Goal: Communication & Community: Participate in discussion

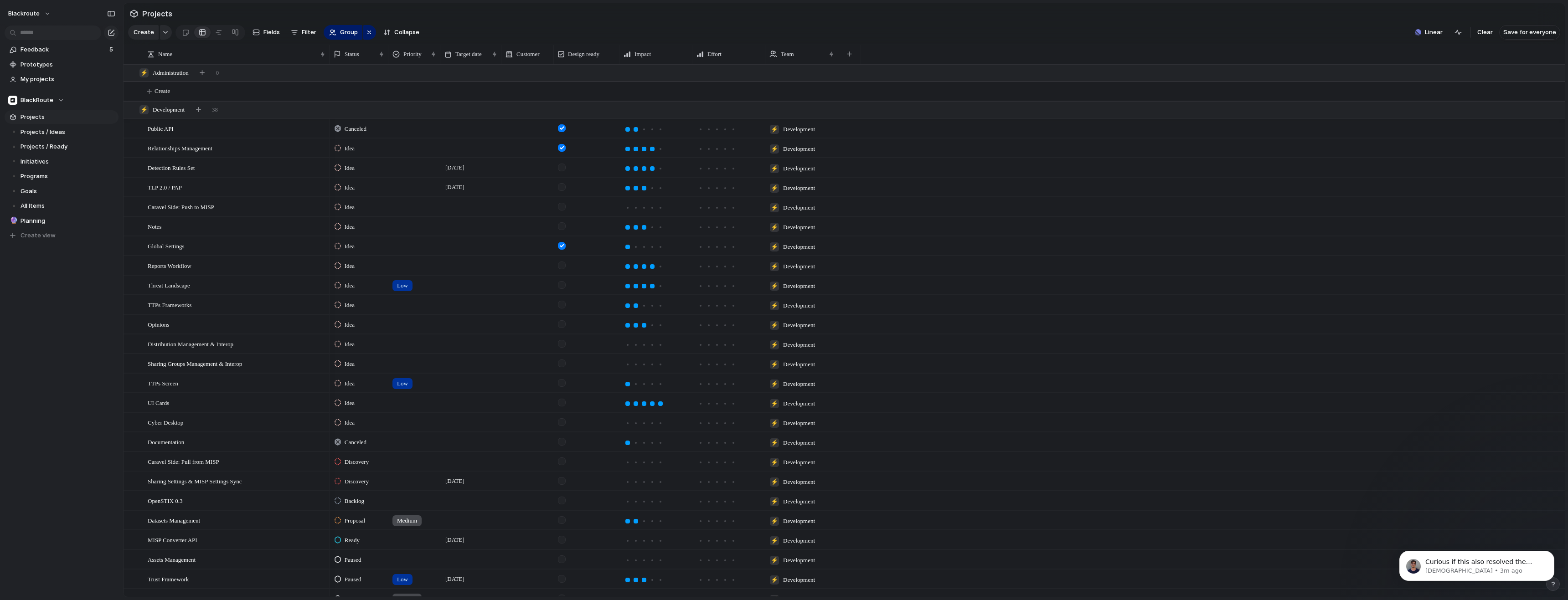
click at [1429, 44] on section "Create Fields Filter Group Zoom Collapse Linear Clear Save for everyone" at bounding box center [844, 34] width 1441 height 22
click at [1434, 37] on span "Linear" at bounding box center [1433, 32] width 18 height 9
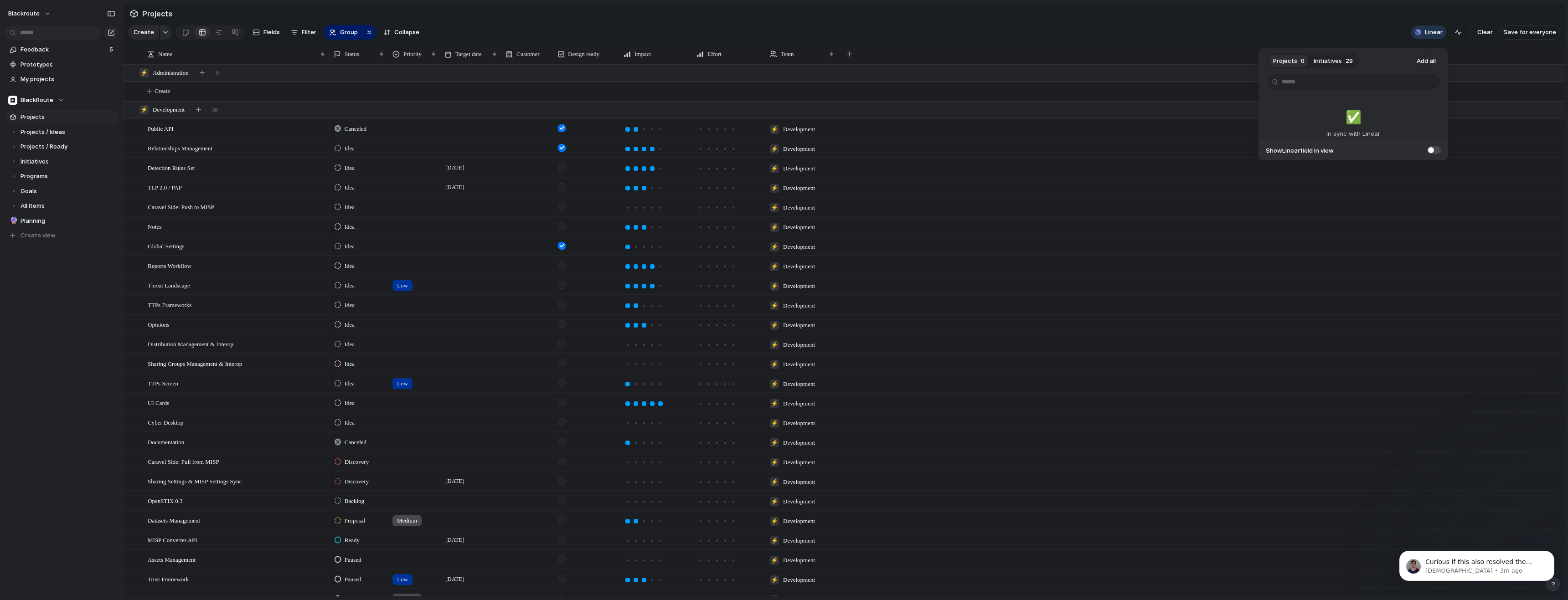
click at [1186, 31] on div "Projects 0 Initiatives 29 Add all ✅️ In sync with Linear Show Linear field in v…" at bounding box center [784, 300] width 1568 height 600
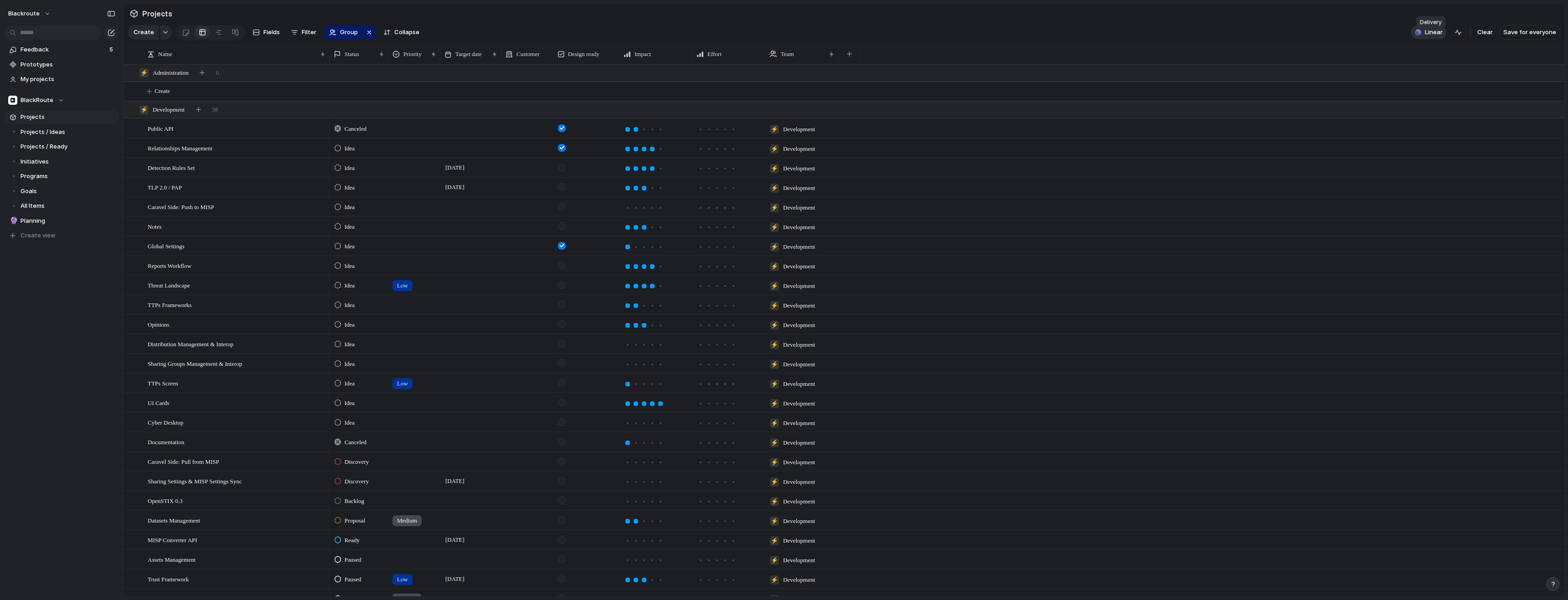
click at [1420, 33] on div "button" at bounding box center [1418, 32] width 6 height 6
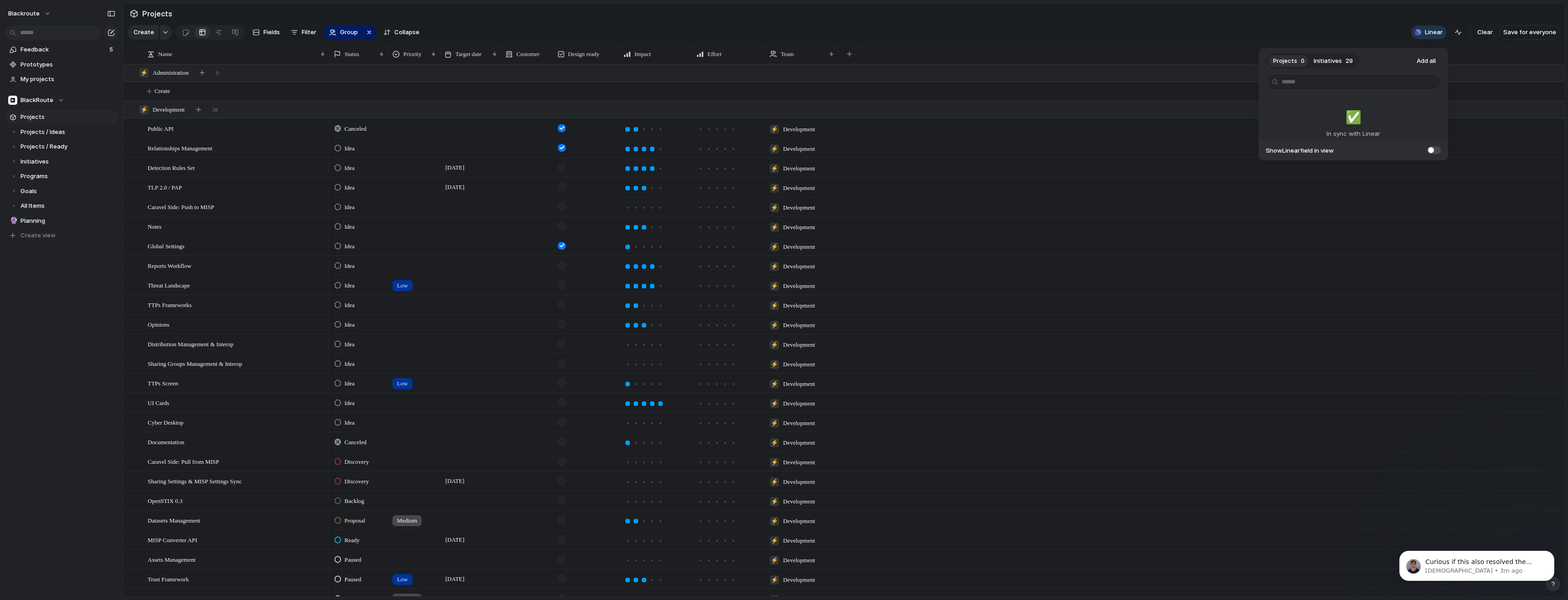
click at [1342, 63] on button "Initiatives 29" at bounding box center [1333, 61] width 48 height 15
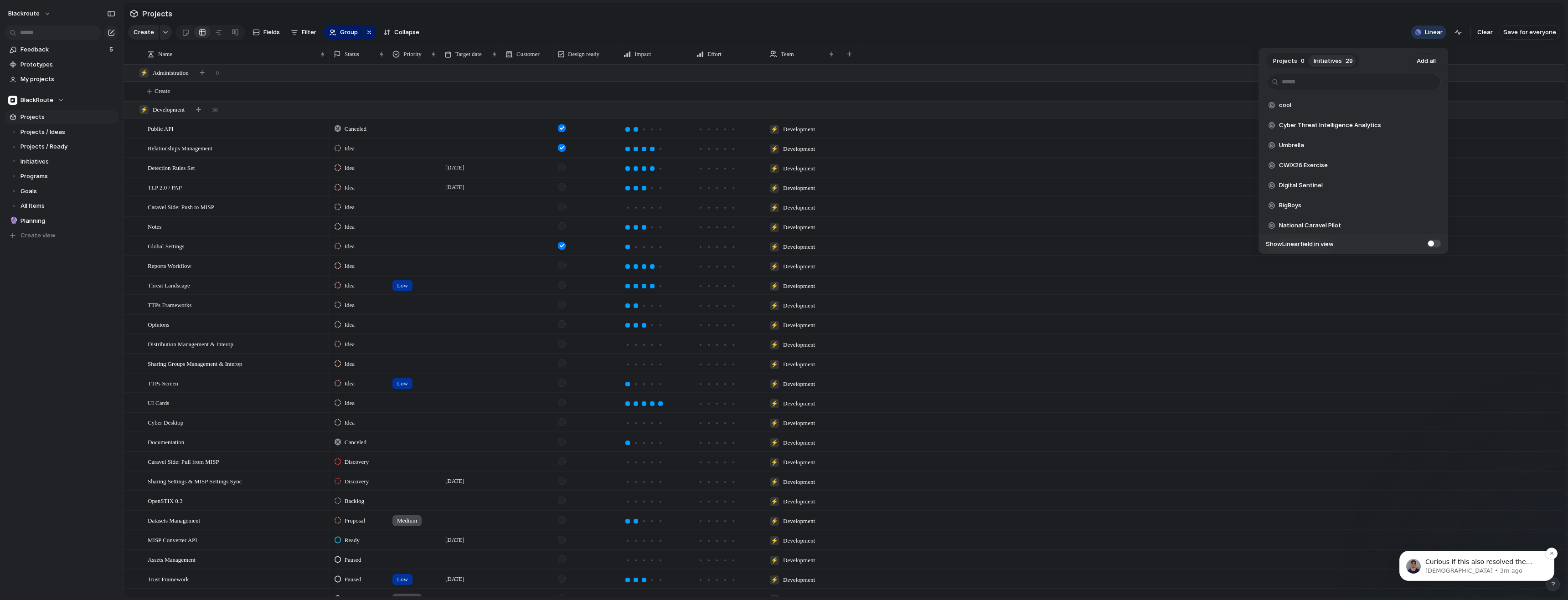
click at [1435, 560] on p "Curious if this also resolved the issue you might have been seing with the sync" at bounding box center [1484, 562] width 117 height 9
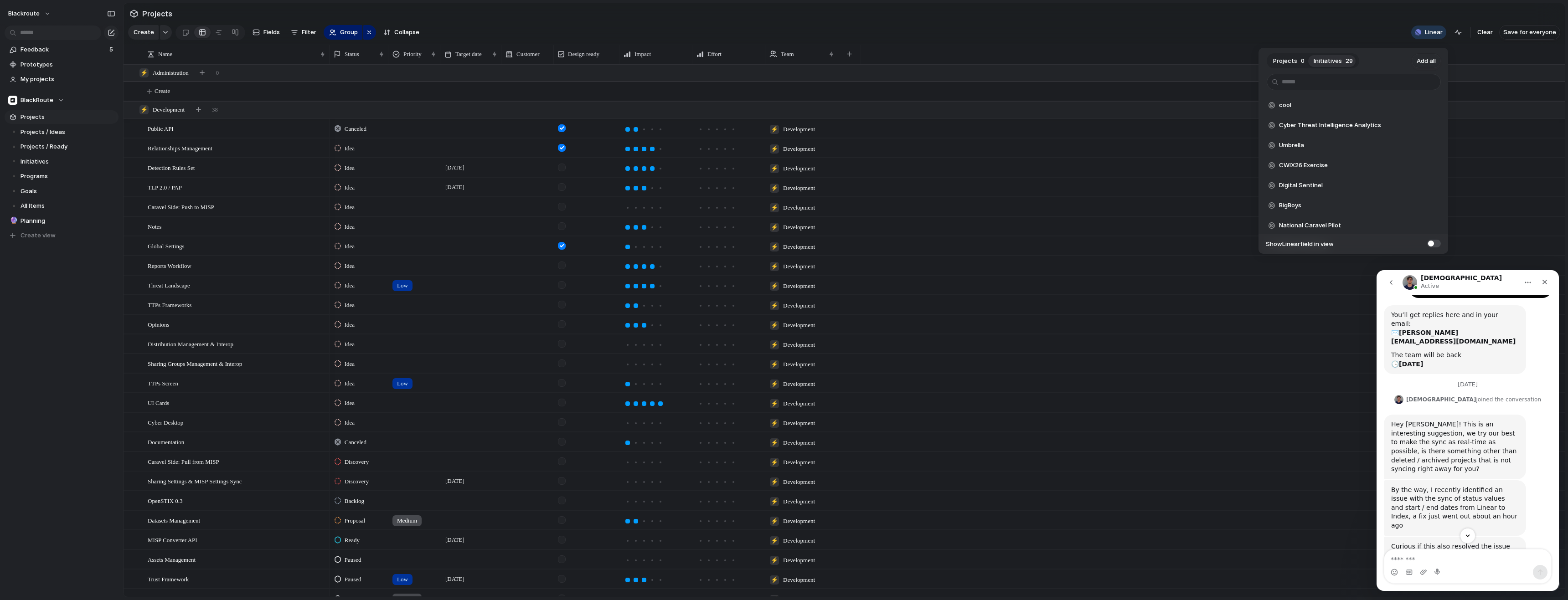
scroll to position [119, 0]
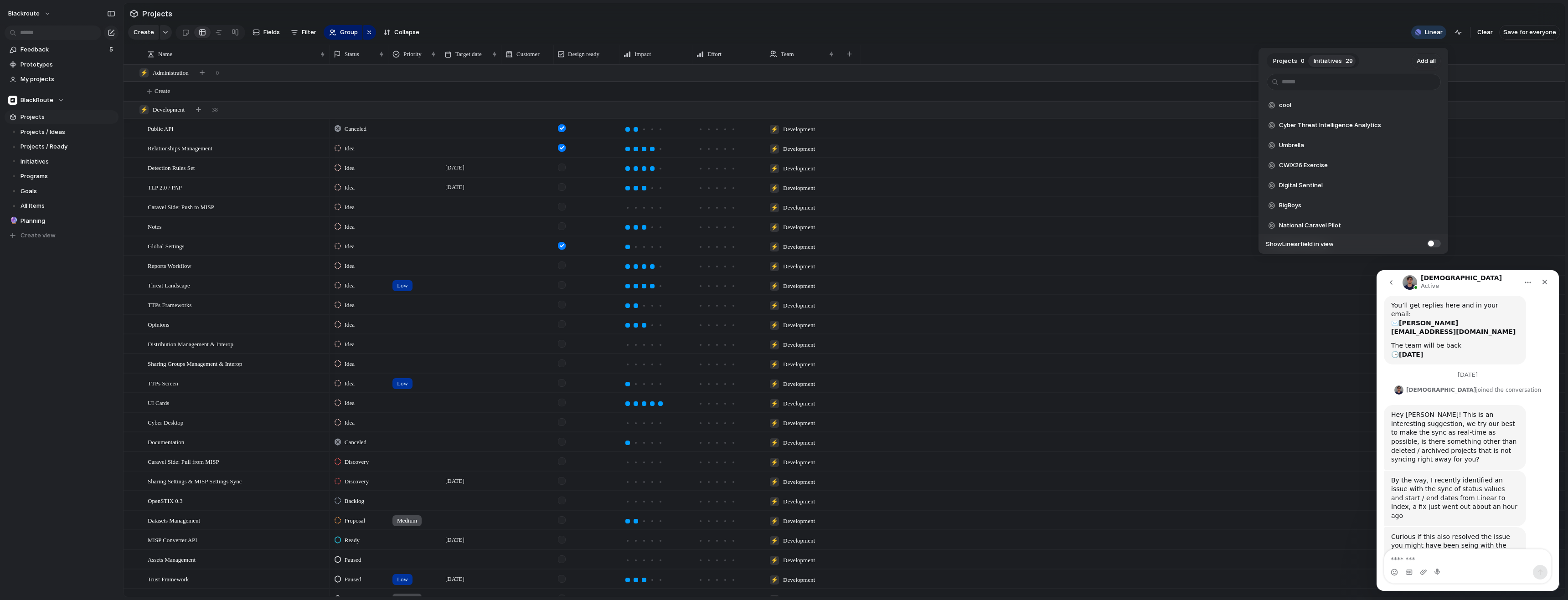
click at [1449, 554] on textarea "Message…" at bounding box center [1468, 557] width 167 height 15
click at [1449, 554] on textarea "Message…" at bounding box center [1468, 557] width 167 height 15
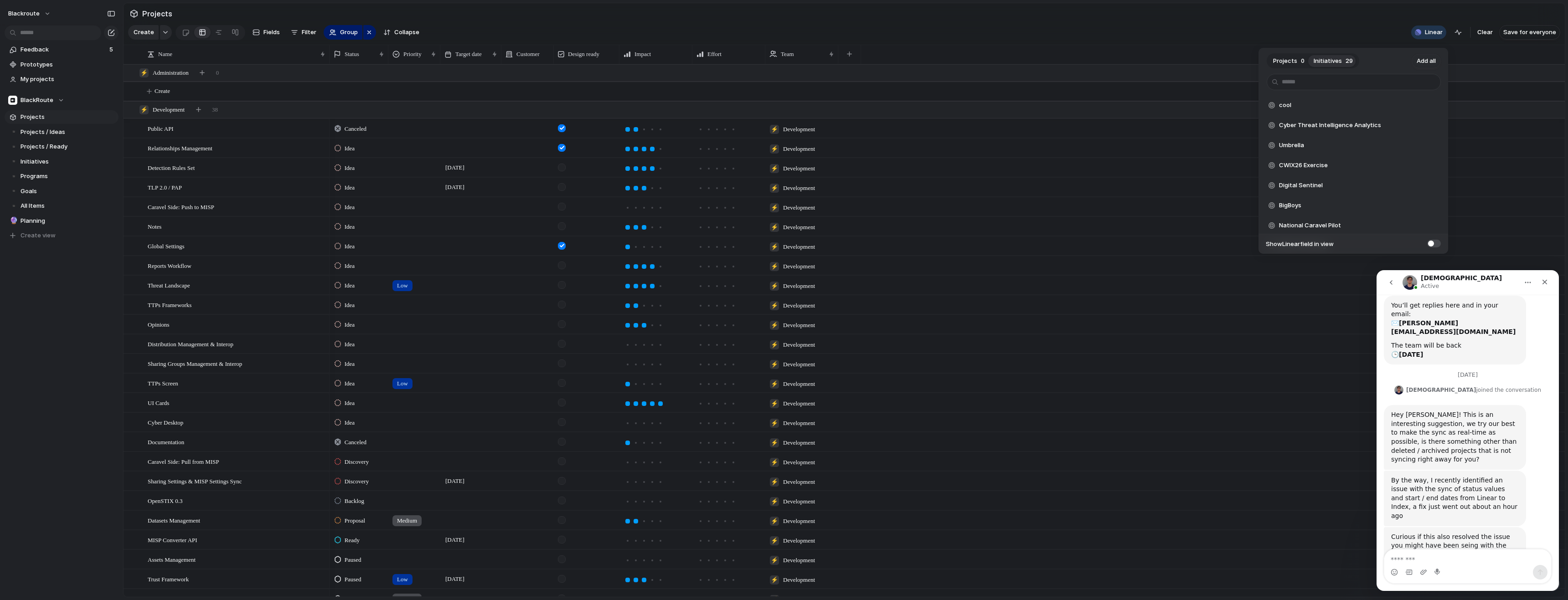
click at [1449, 554] on textarea "Message…" at bounding box center [1468, 557] width 167 height 15
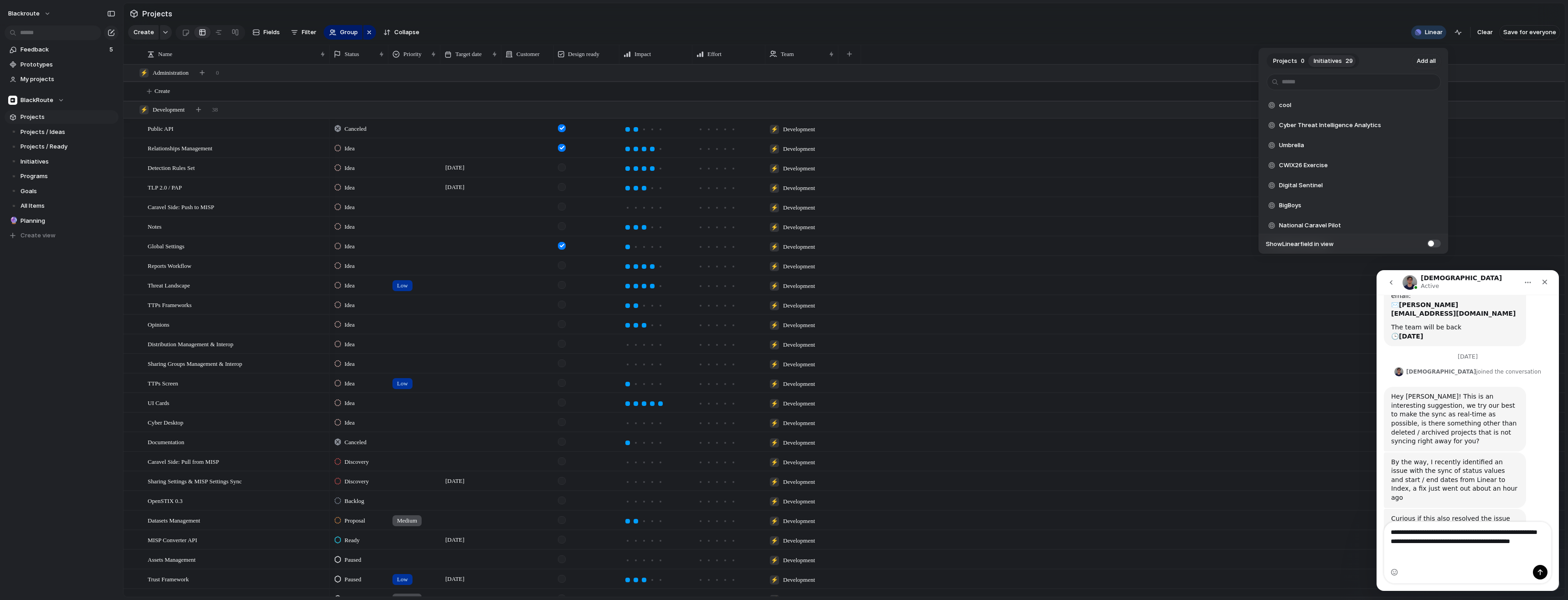
scroll to position [147, 0]
type textarea "**********"
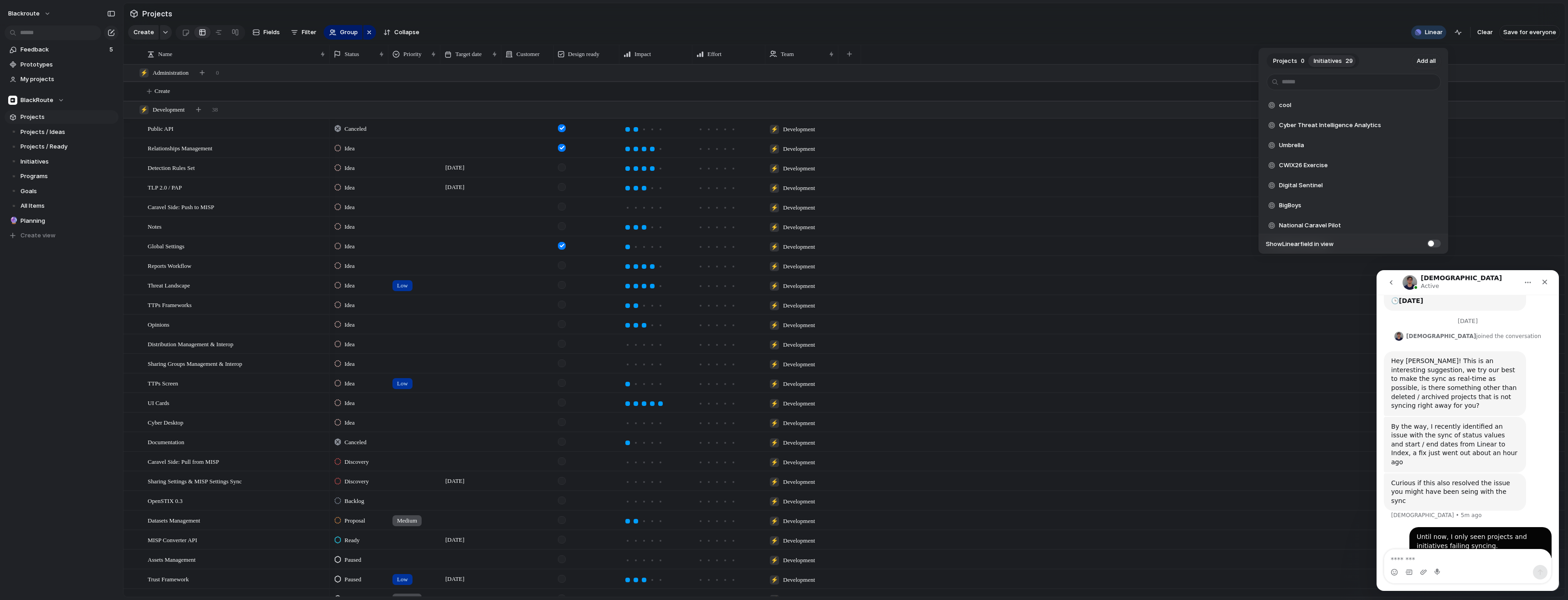
click at [1214, 24] on div "Projects 0 Initiatives 29 Add all cool Add Cyber Threat Intelligence Analytics …" at bounding box center [784, 300] width 1568 height 600
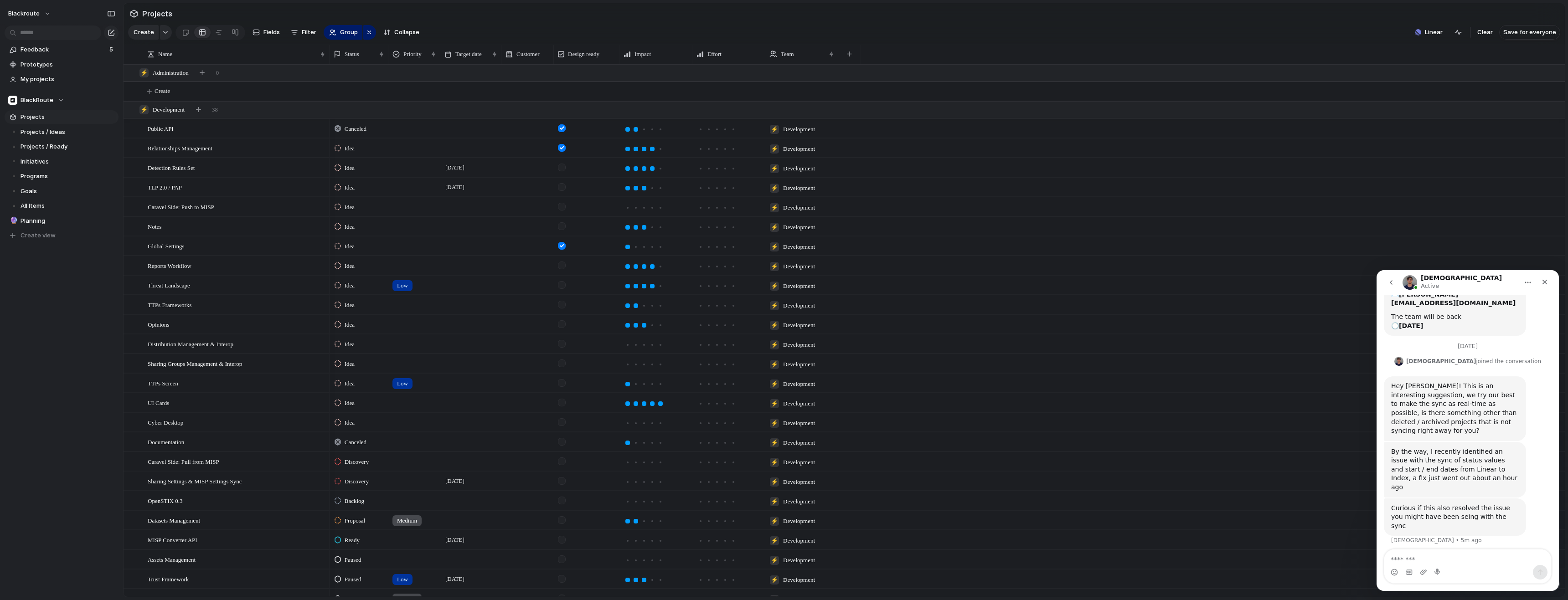
scroll to position [173, 0]
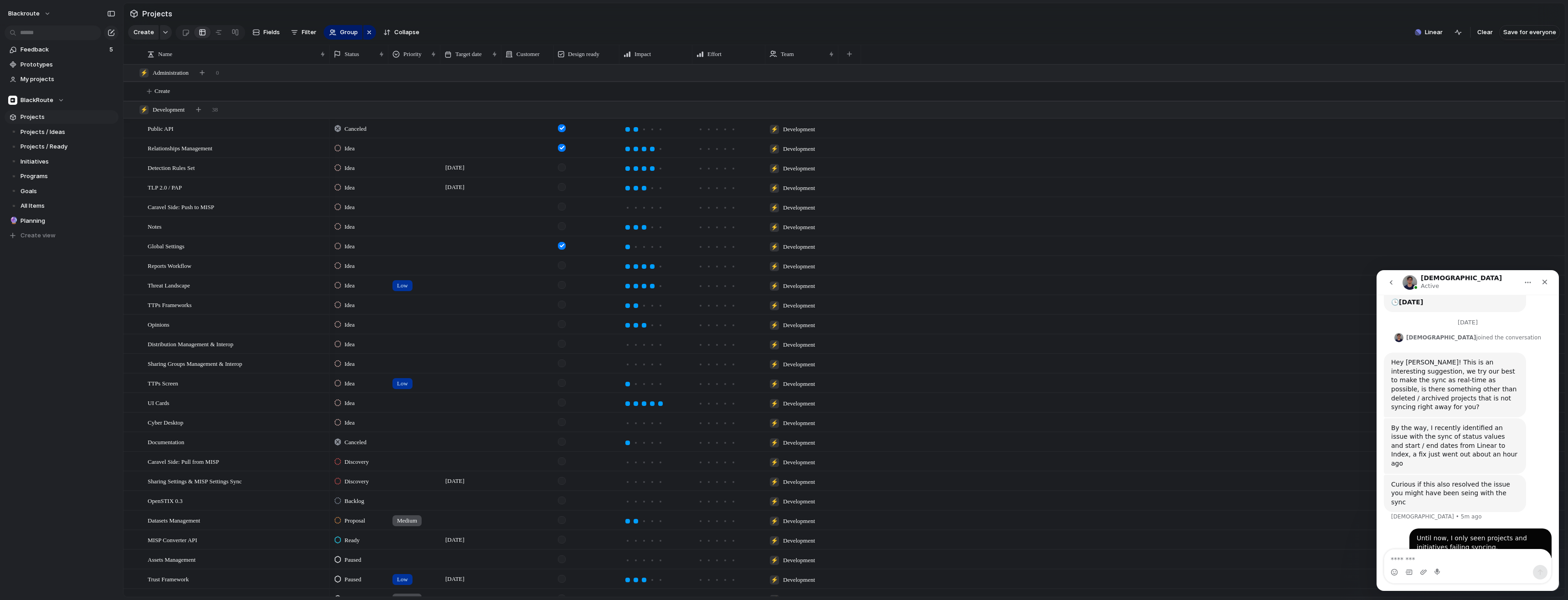
click at [1415, 565] on textarea "Message…" at bounding box center [1468, 557] width 167 height 15
click at [1416, 562] on textarea "Message…" at bounding box center [1468, 557] width 167 height 15
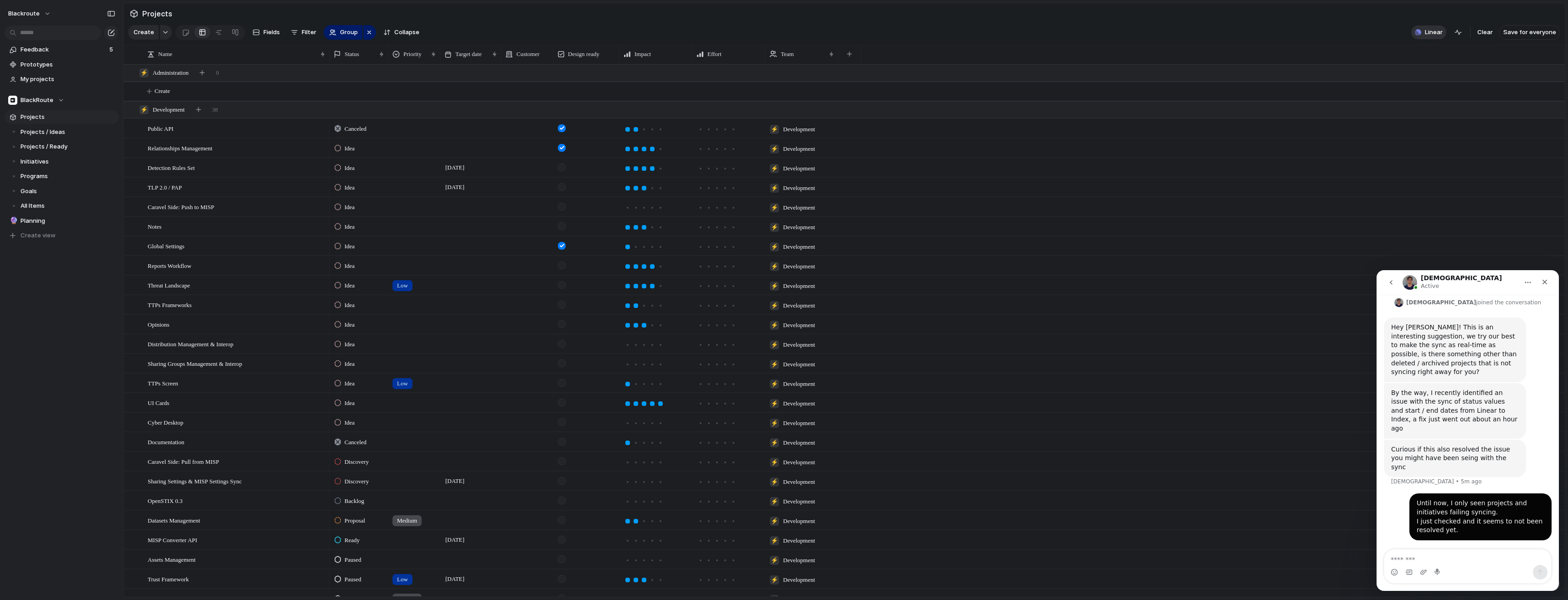
click at [1426, 35] on button "Linear" at bounding box center [1429, 32] width 35 height 13
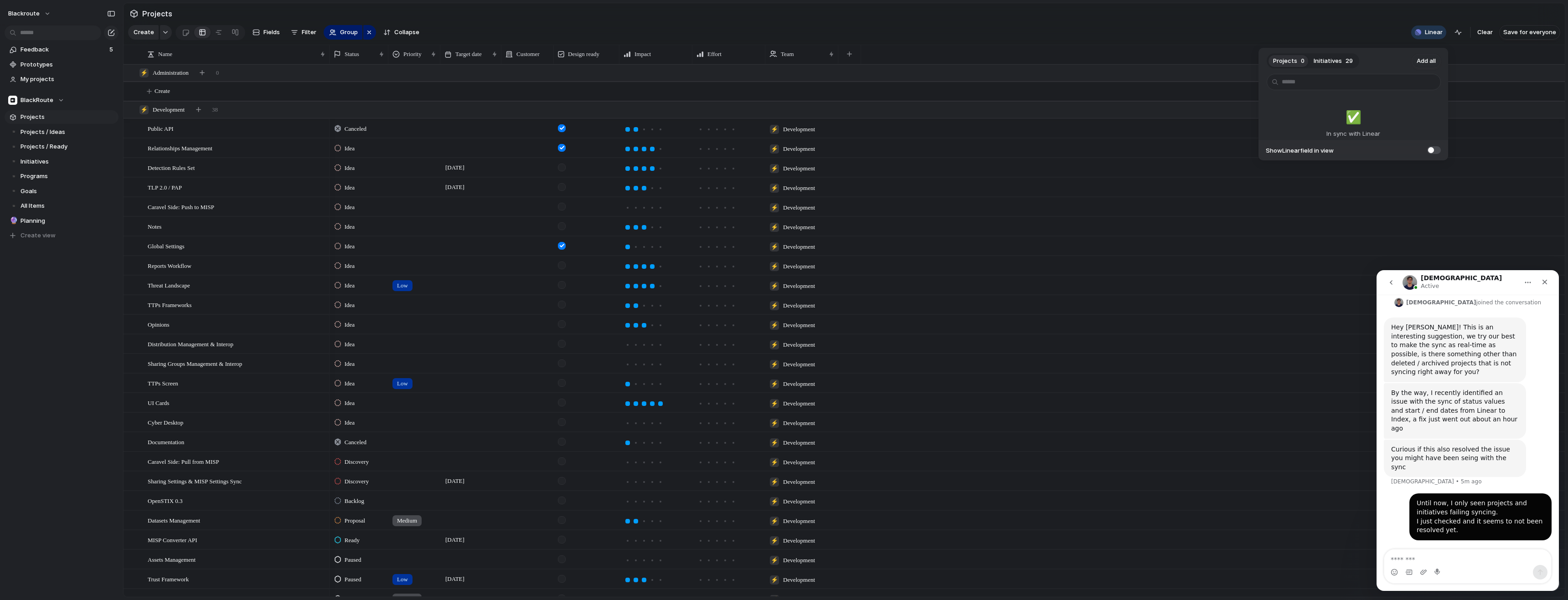
click at [1376, 31] on div "Projects 0 Initiatives 29 Add all ✅️ In sync with Linear Show Linear field in v…" at bounding box center [784, 300] width 1568 height 600
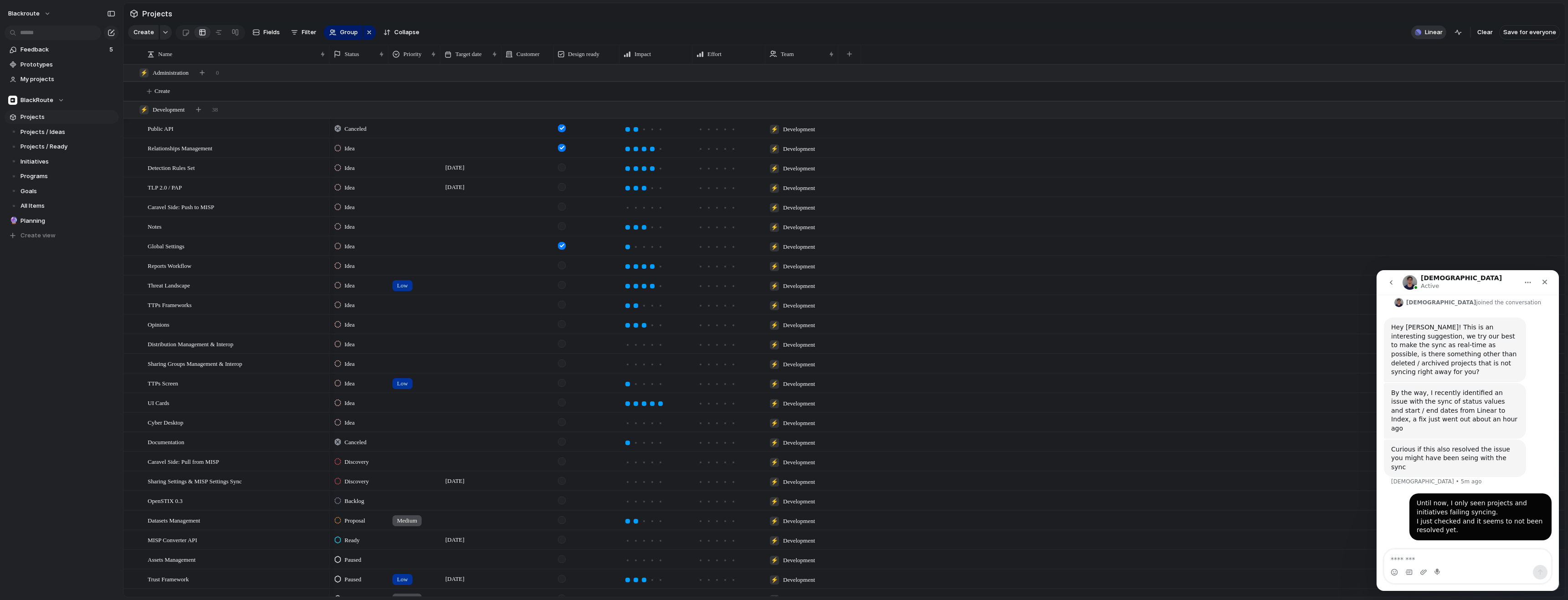
click at [1418, 39] on button "Linear" at bounding box center [1429, 32] width 35 height 13
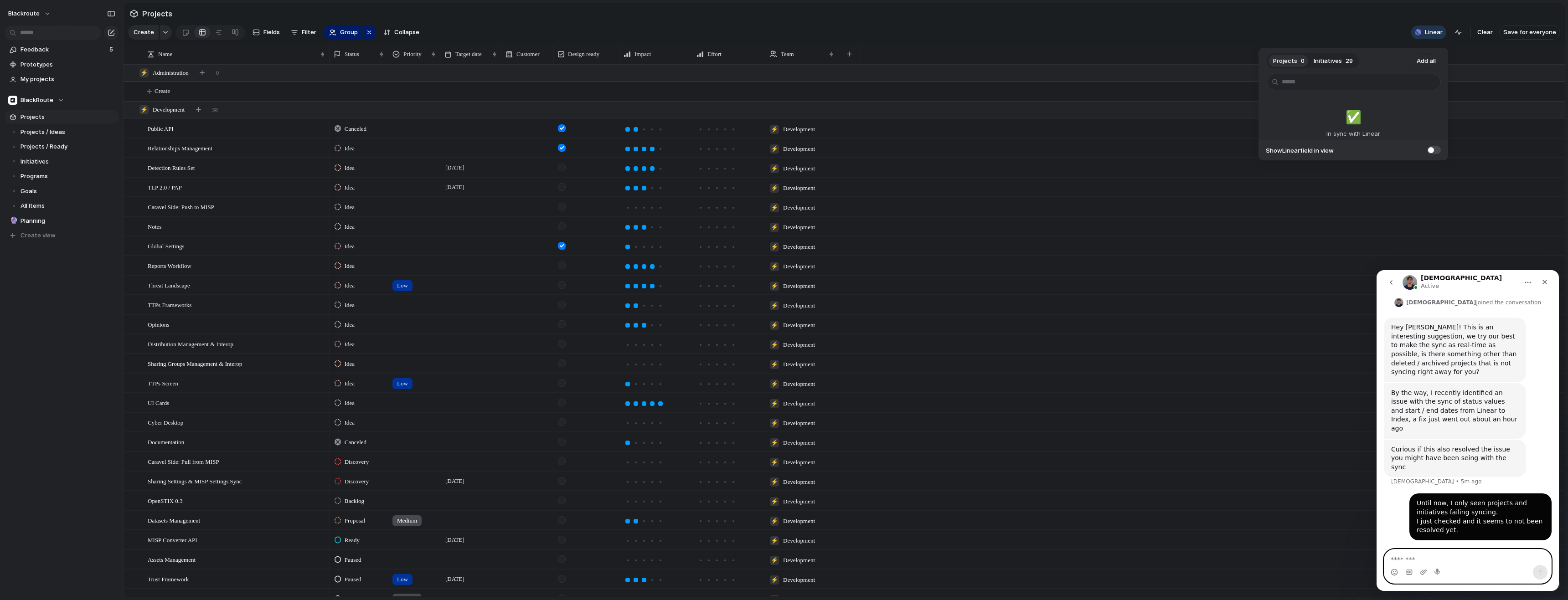
drag, startPoint x: 1411, startPoint y: 551, endPoint x: 1408, endPoint y: 557, distance: 6.7
click at [1408, 557] on textarea "Message…" at bounding box center [1468, 557] width 167 height 15
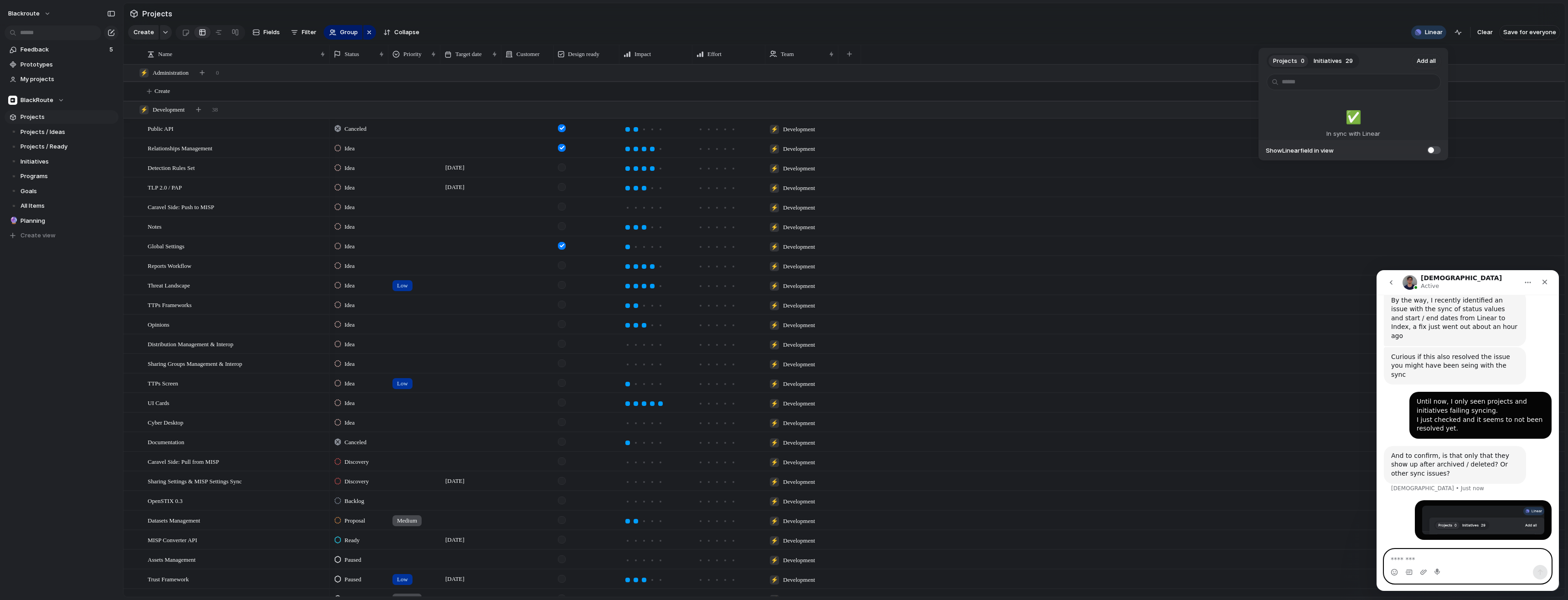
scroll to position [266, 0]
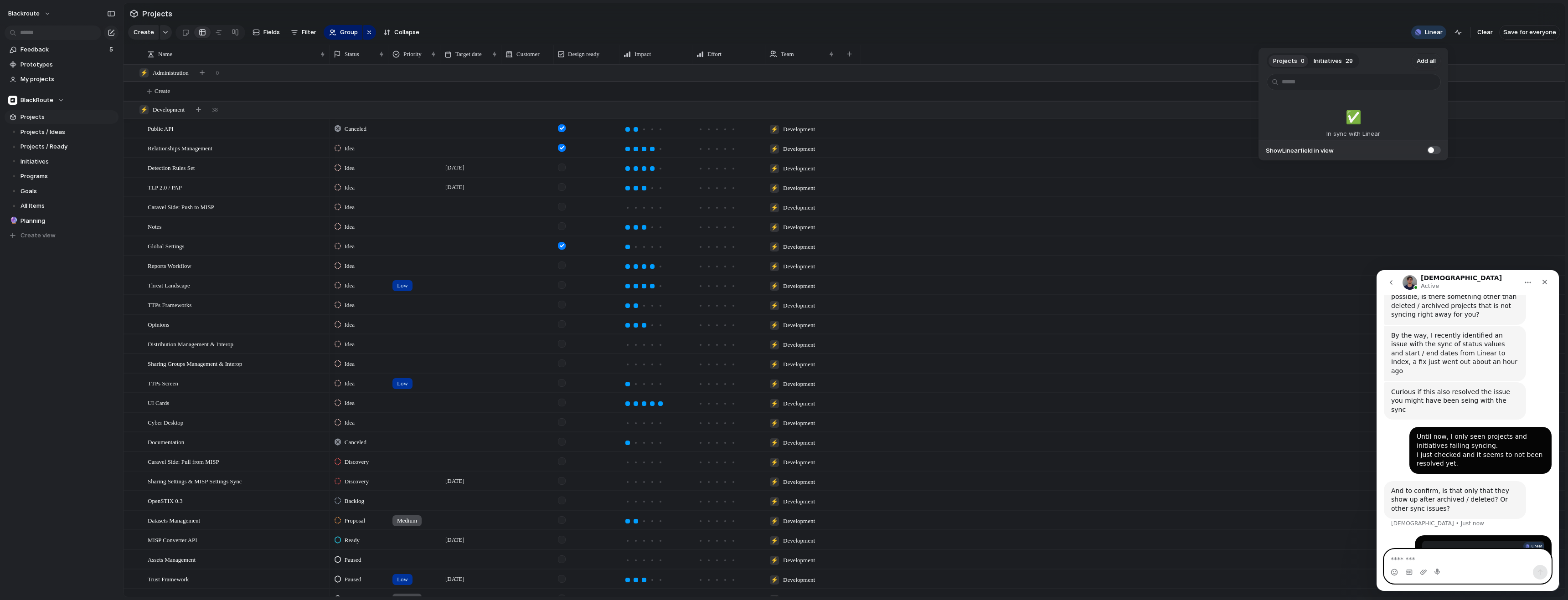
click at [1424, 561] on textarea "Message…" at bounding box center [1468, 557] width 167 height 15
click at [1334, 63] on span "Initiatives" at bounding box center [1328, 61] width 28 height 9
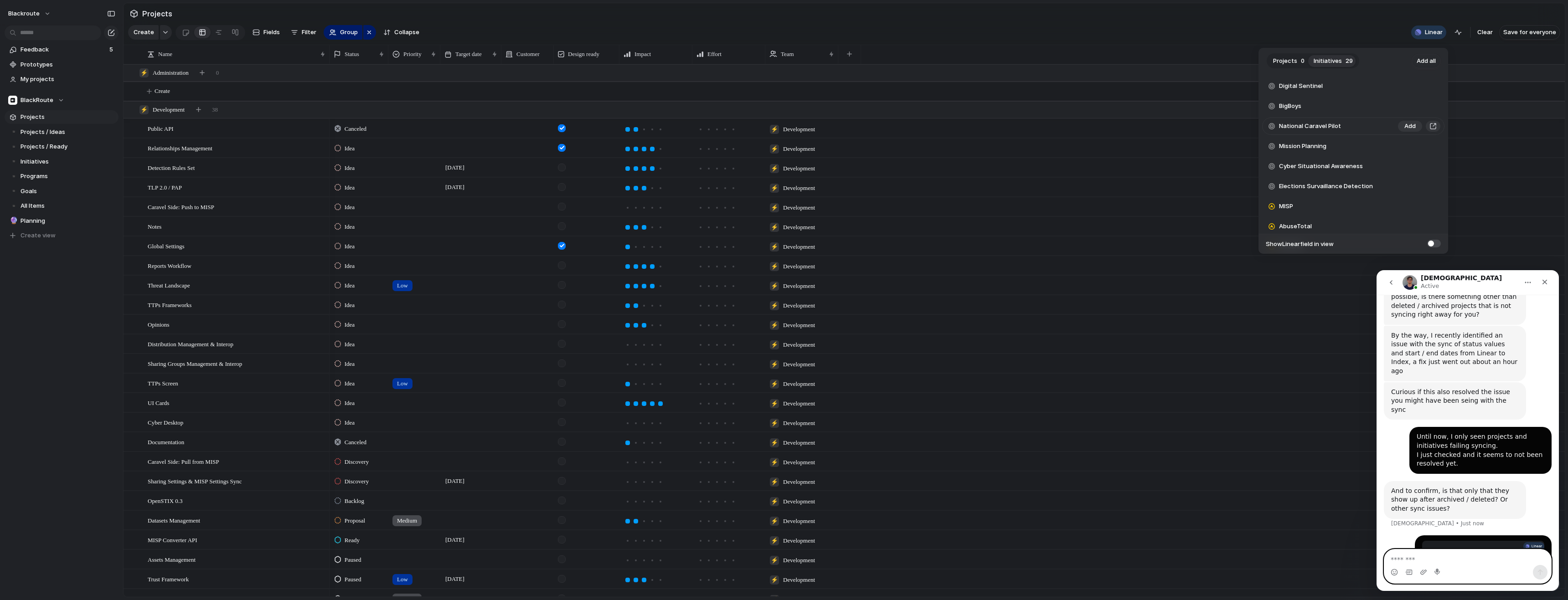
scroll to position [82, 0]
click at [1428, 205] on button "button" at bounding box center [1433, 204] width 10 height 11
click at [1407, 204] on span "Add" at bounding box center [1410, 203] width 12 height 9
click at [923, 8] on div "Projects 0 Initiatives 28 Add all cool Add Cyber Threat Intelligence Analytics …" at bounding box center [784, 300] width 1568 height 600
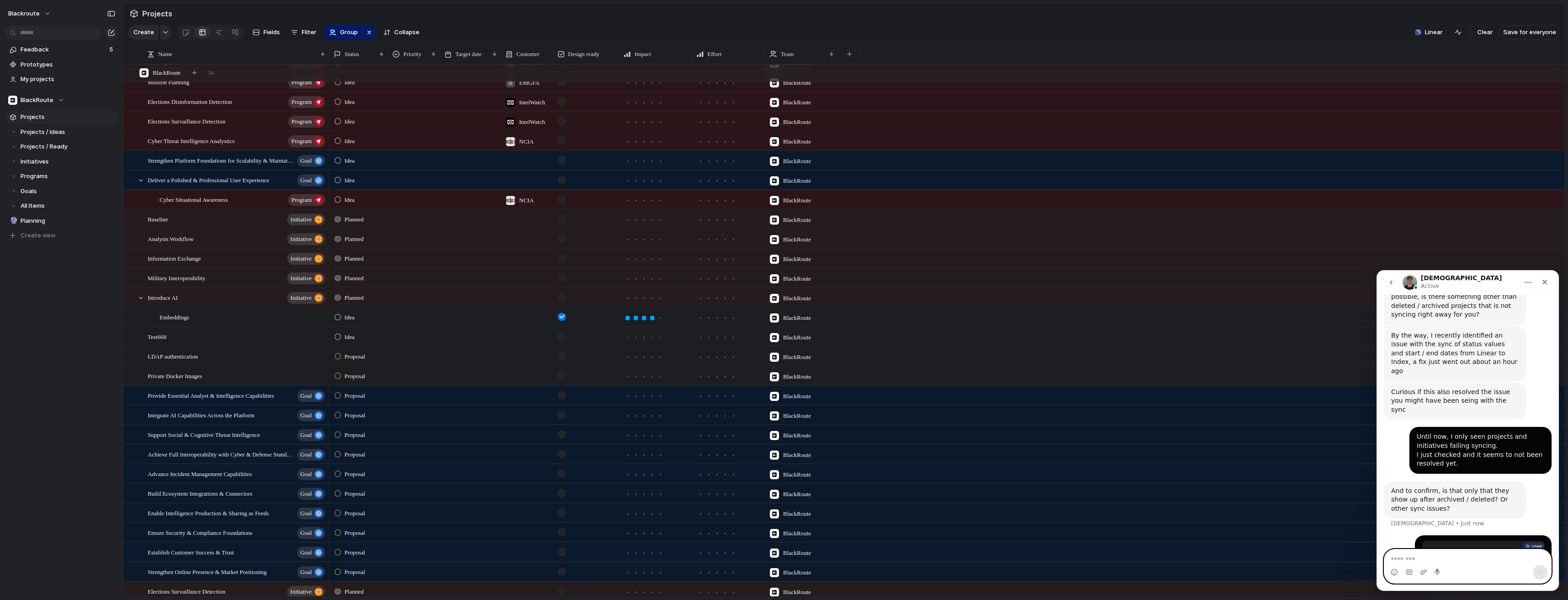
scroll to position [1013, 0]
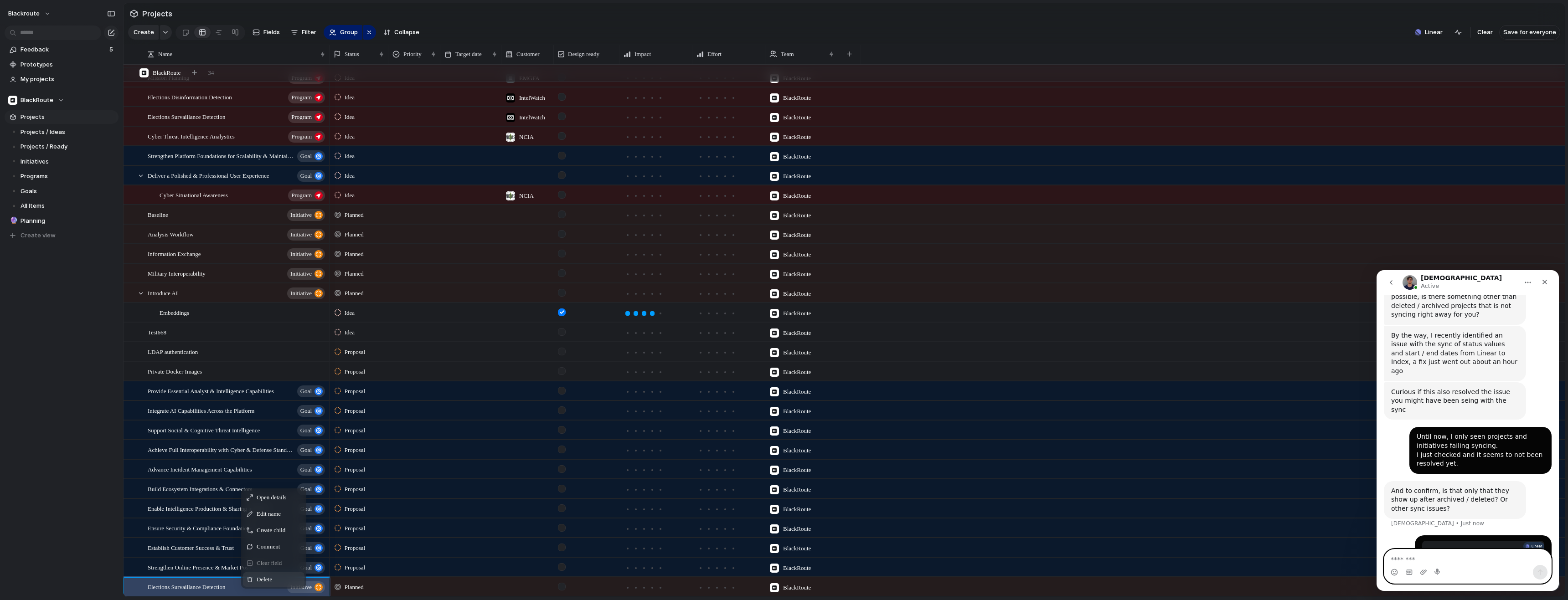
click at [258, 584] on span "Delete" at bounding box center [264, 579] width 15 height 9
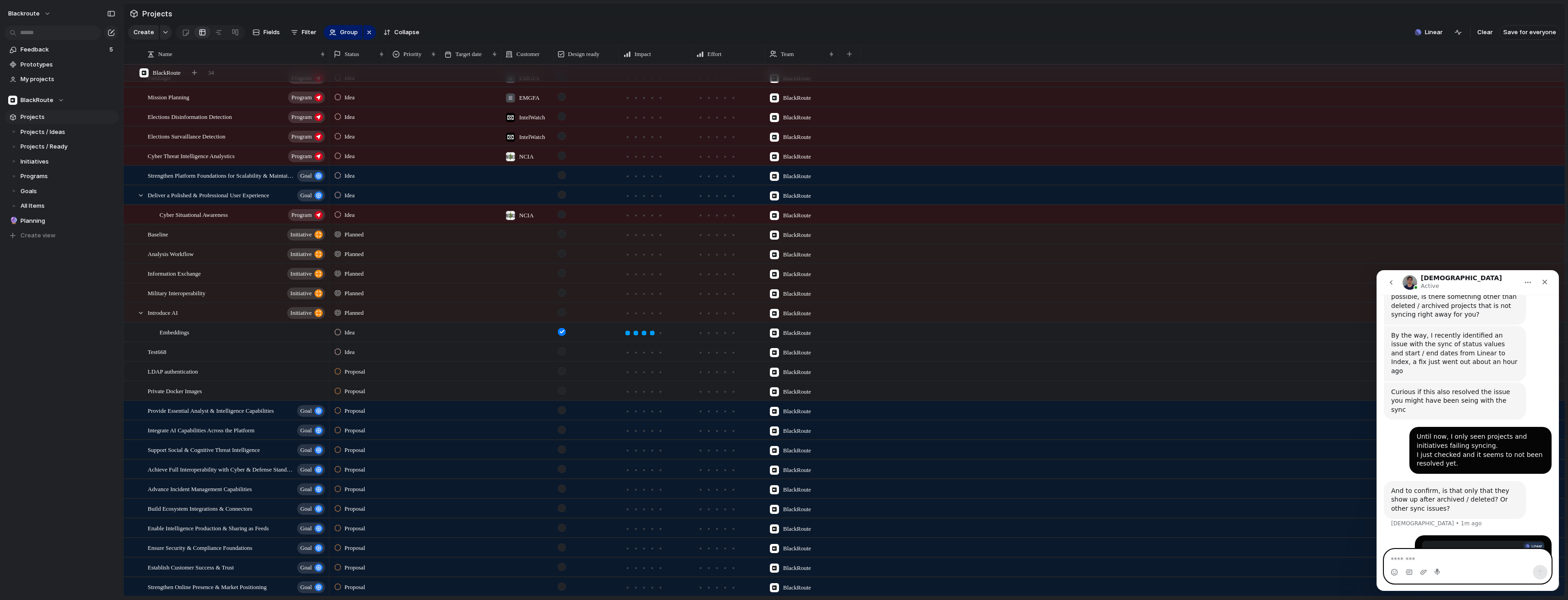
scroll to position [994, 0]
click at [1424, 38] on button "Linear" at bounding box center [1429, 32] width 35 height 13
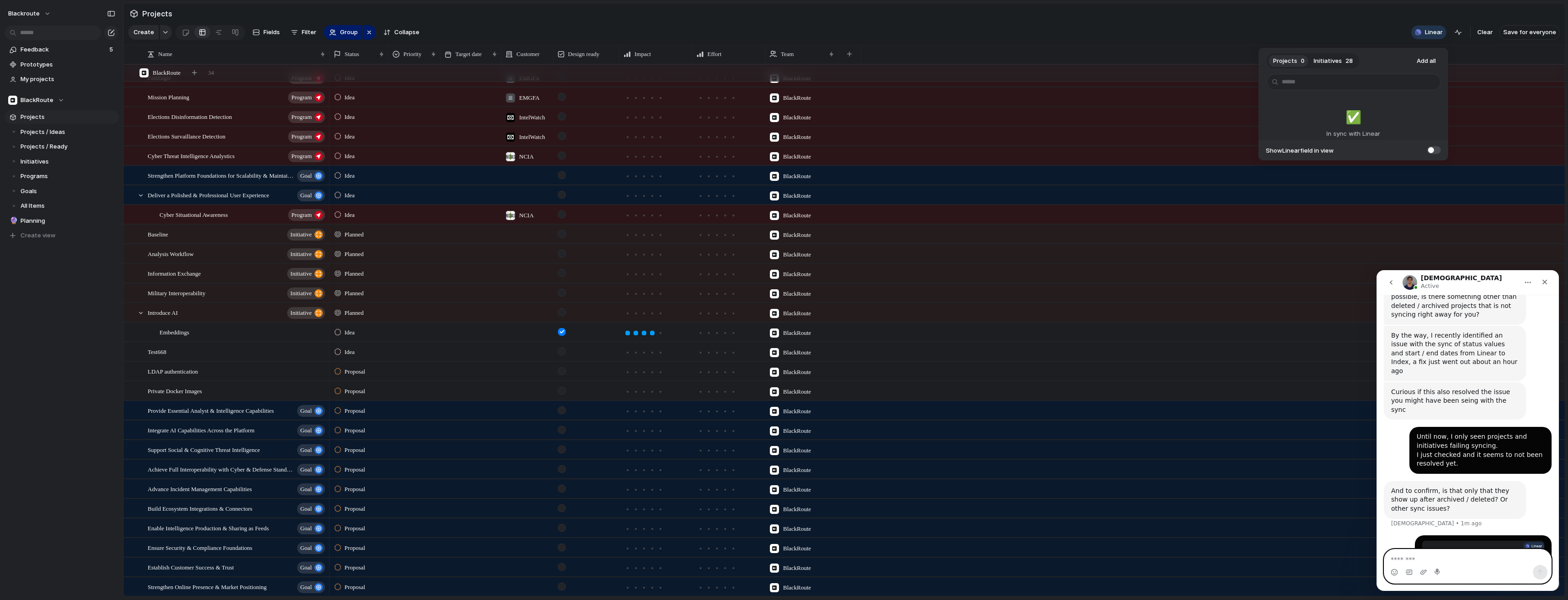
click at [1340, 57] on button "Initiatives 28" at bounding box center [1333, 61] width 48 height 15
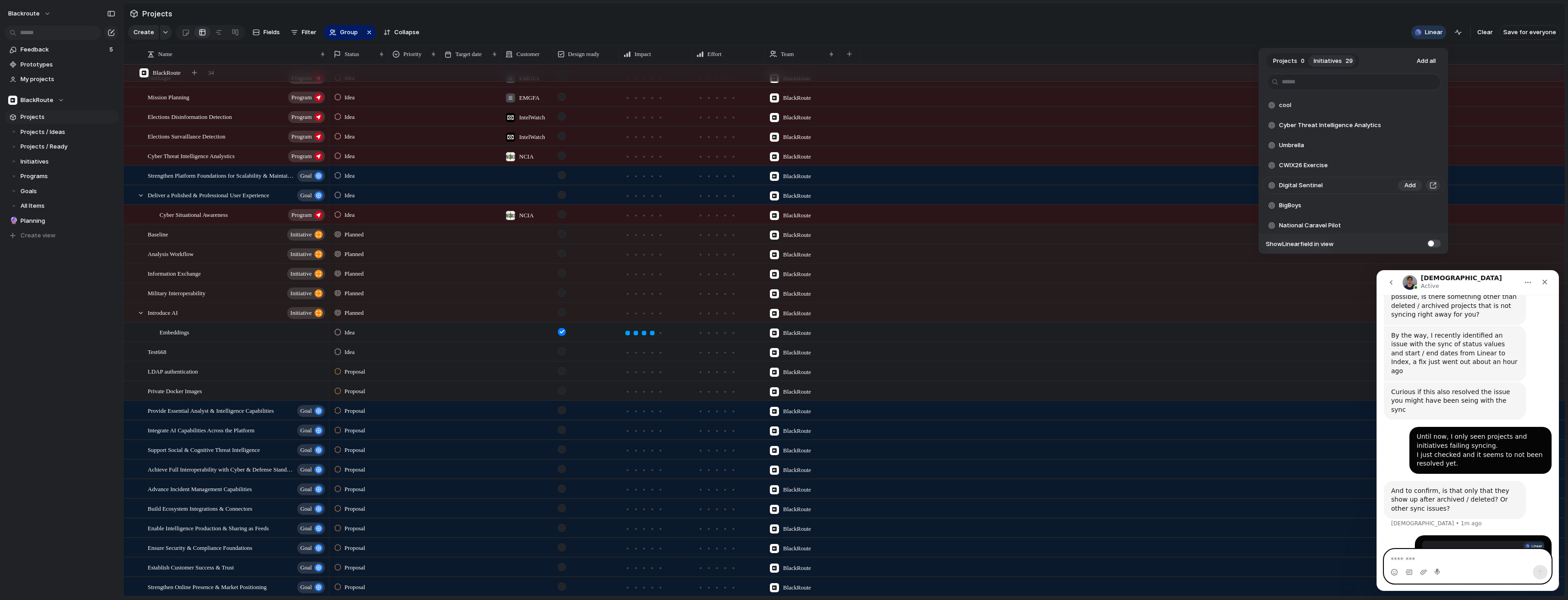
scroll to position [164, 0]
click at [1161, 47] on div "Projects 0 Initiatives 29 Add all cool Add Cyber Threat Intelligence Analytics …" at bounding box center [784, 300] width 1568 height 600
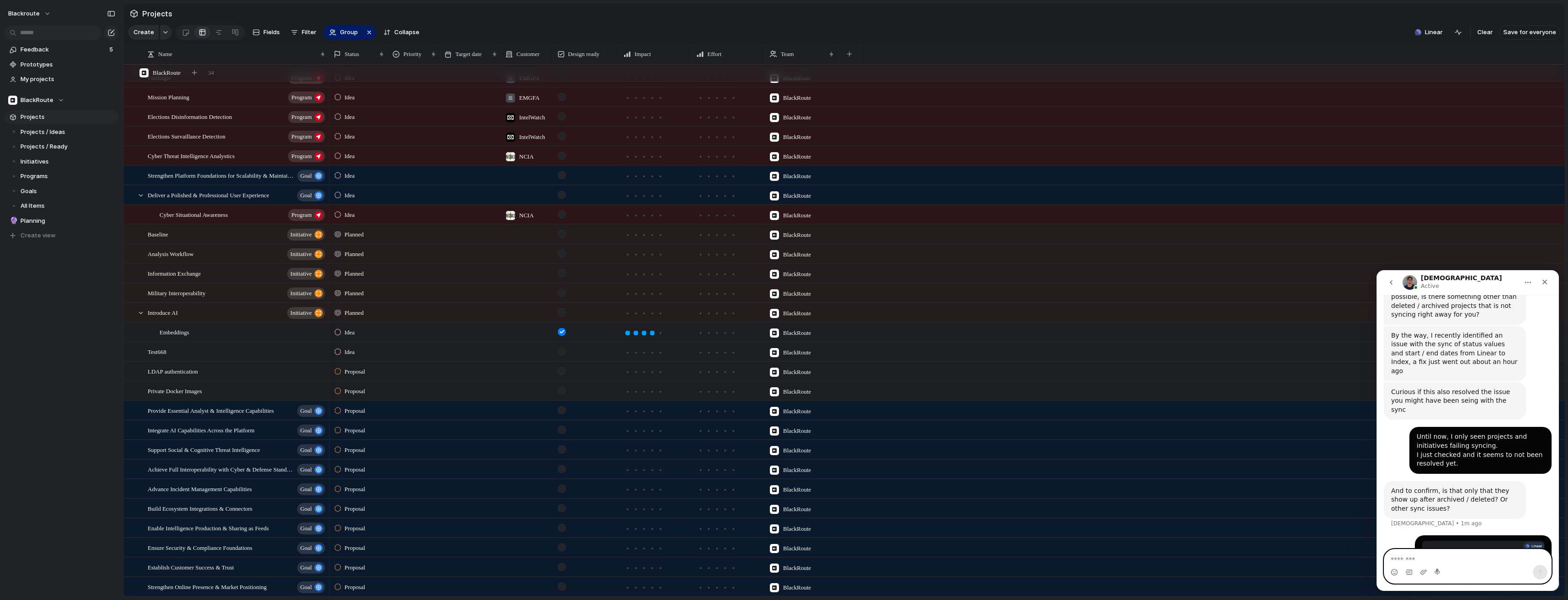
click at [1422, 560] on textarea "Message…" at bounding box center [1468, 557] width 167 height 15
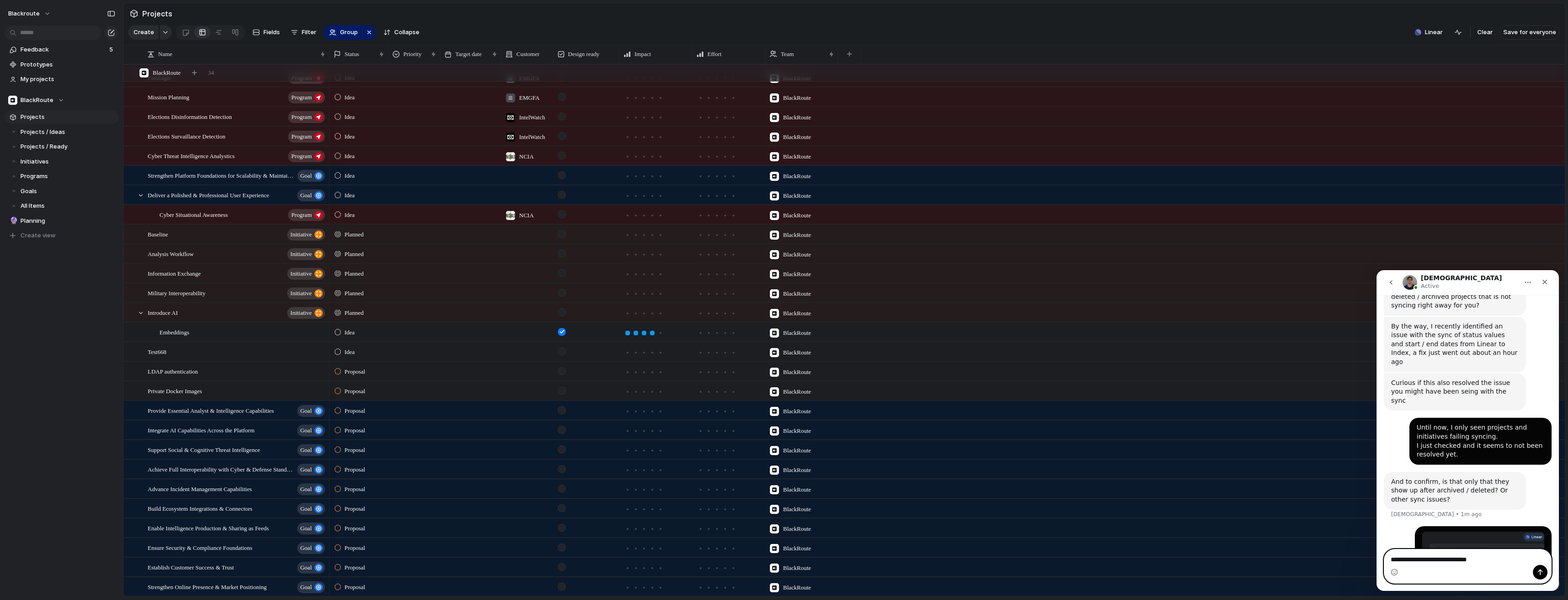
scroll to position [284, 0]
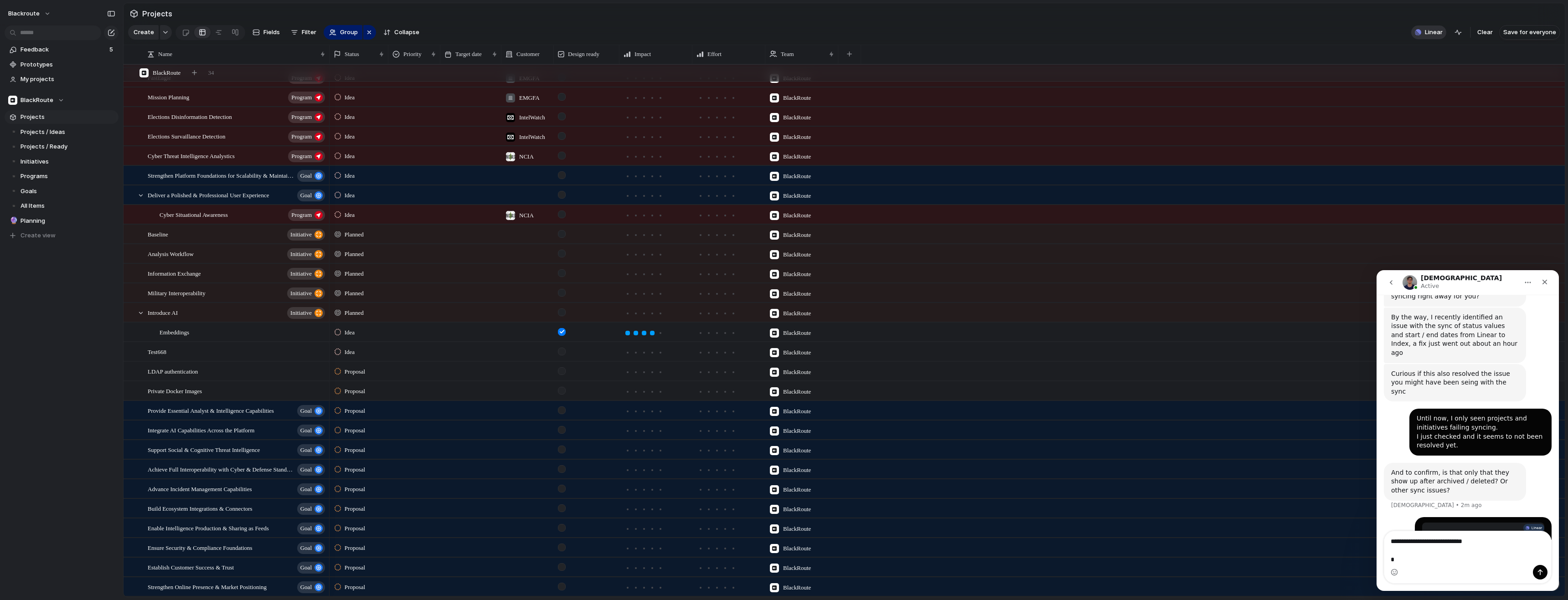
click at [1429, 37] on span "Linear" at bounding box center [1433, 32] width 18 height 9
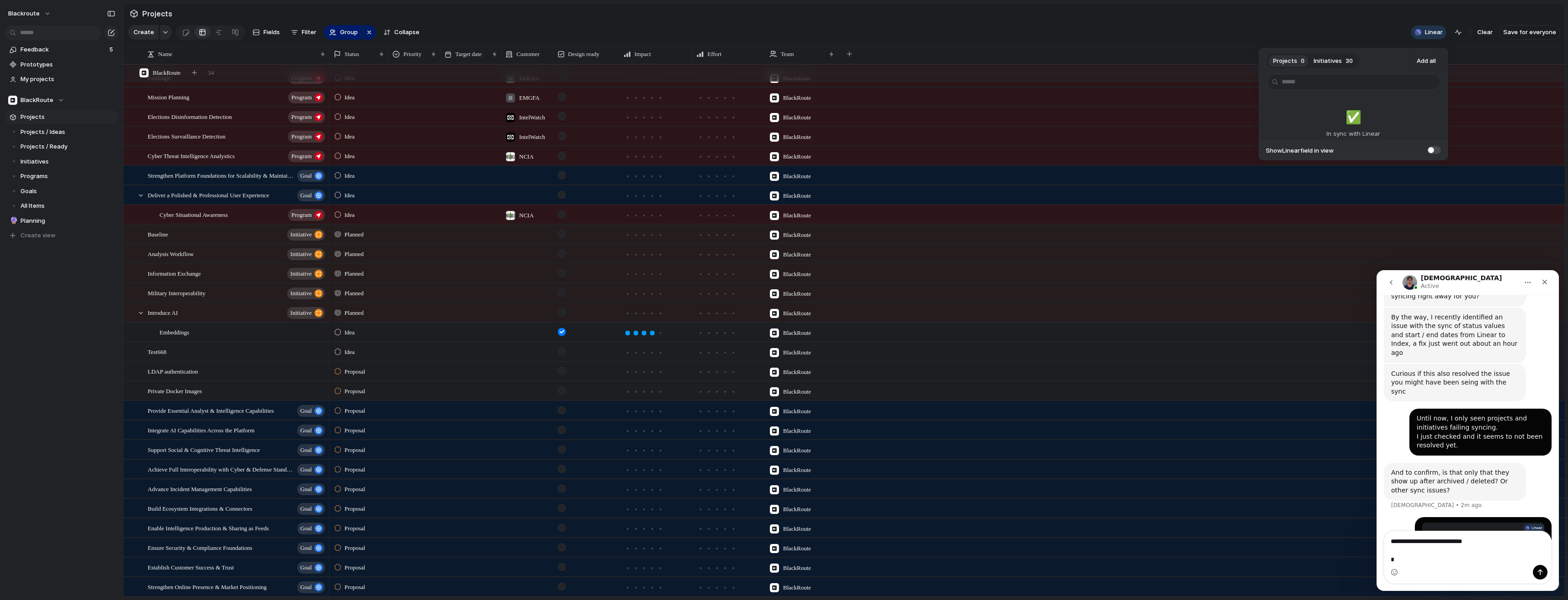
click at [1340, 59] on button "Initiatives 30" at bounding box center [1333, 61] width 48 height 15
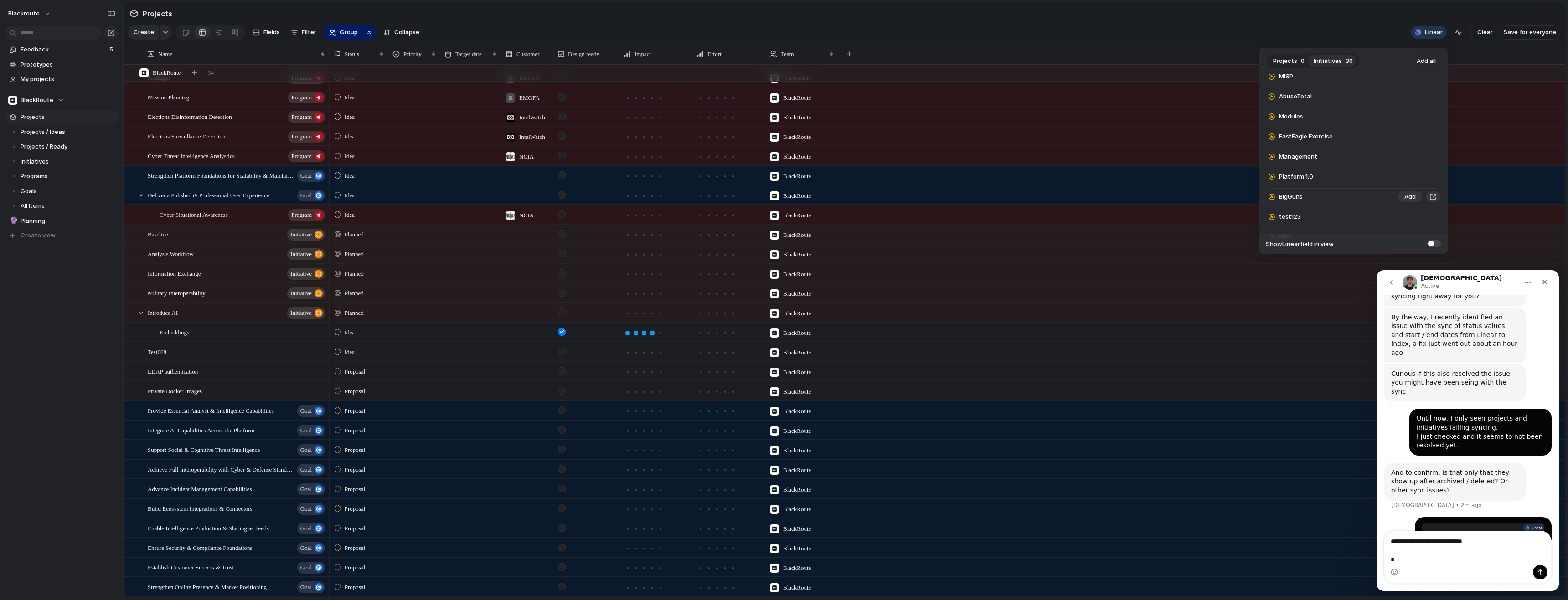
scroll to position [246, 0]
click at [1407, 203] on span "Add" at bounding box center [1410, 200] width 12 height 9
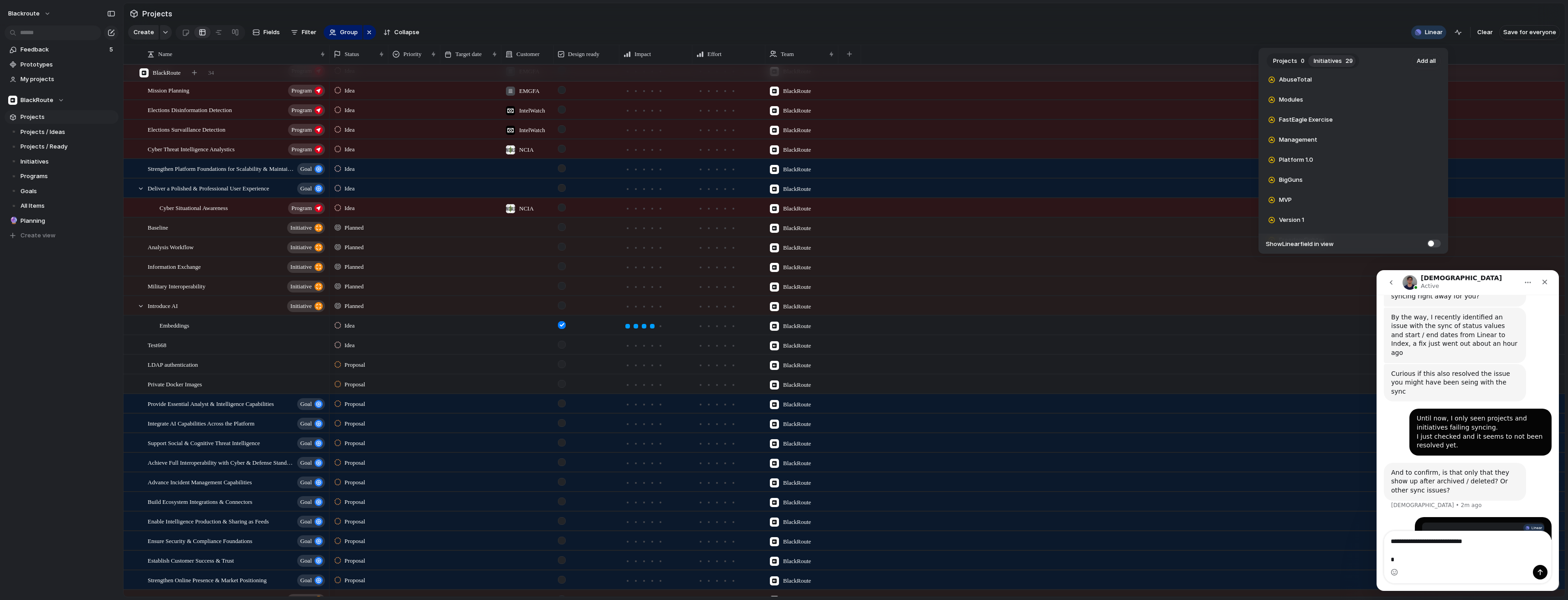
scroll to position [994, 0]
click at [1181, 40] on div "Projects 0 Initiatives 29 Add all cool Add Cyber Threat Intelligence Analytics …" at bounding box center [784, 300] width 1568 height 600
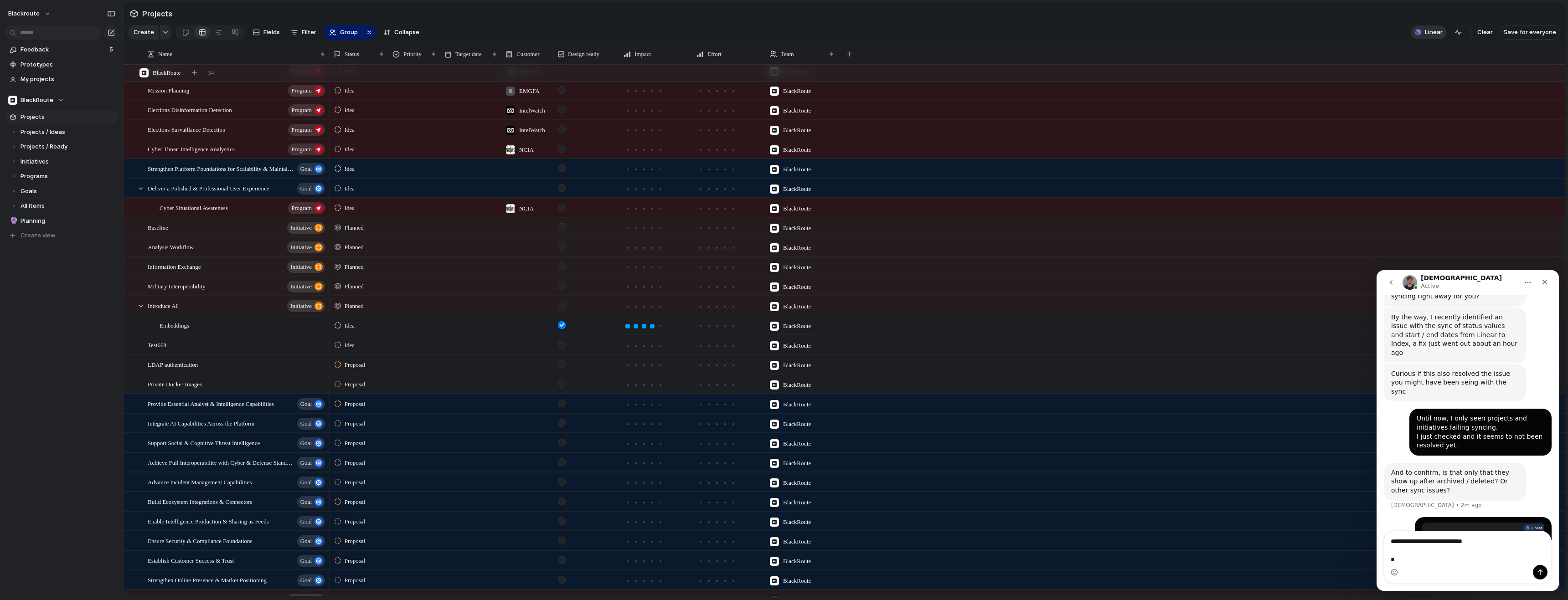
click at [1429, 36] on span "Linear" at bounding box center [1433, 32] width 18 height 9
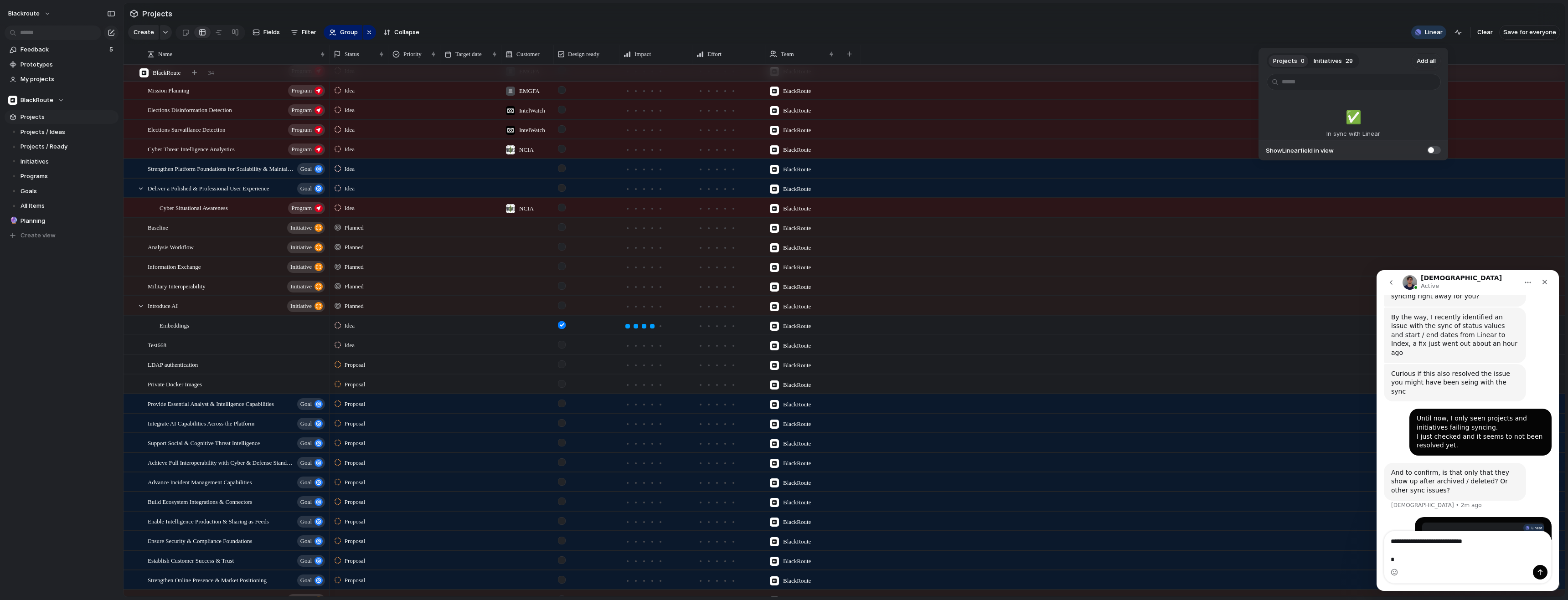
click at [1284, 22] on div "Projects 0 Initiatives 29 Add all ✅️ In sync with Linear Show Linear field in v…" at bounding box center [784, 300] width 1568 height 600
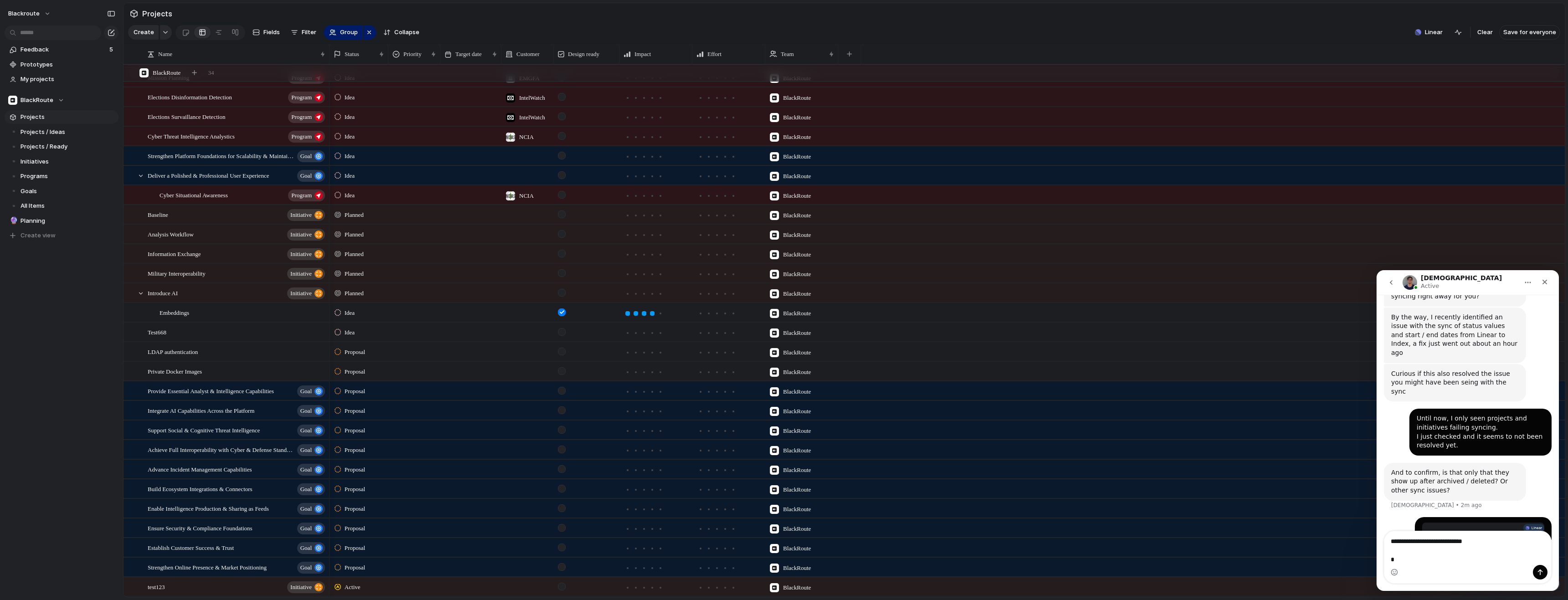
scroll to position [1013, 0]
click at [283, 584] on span "Context Menu" at bounding box center [282, 579] width 4 height 9
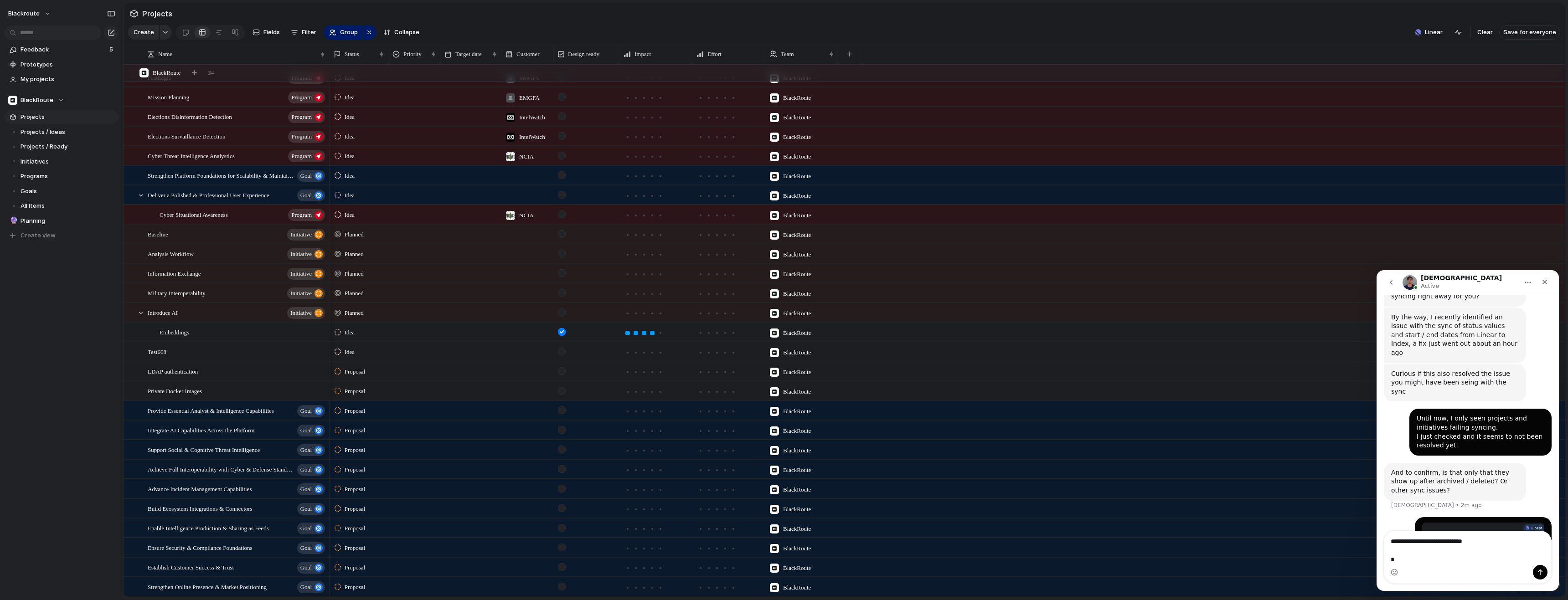
scroll to position [994, 0]
click at [1434, 558] on textarea "**********" at bounding box center [1468, 548] width 167 height 33
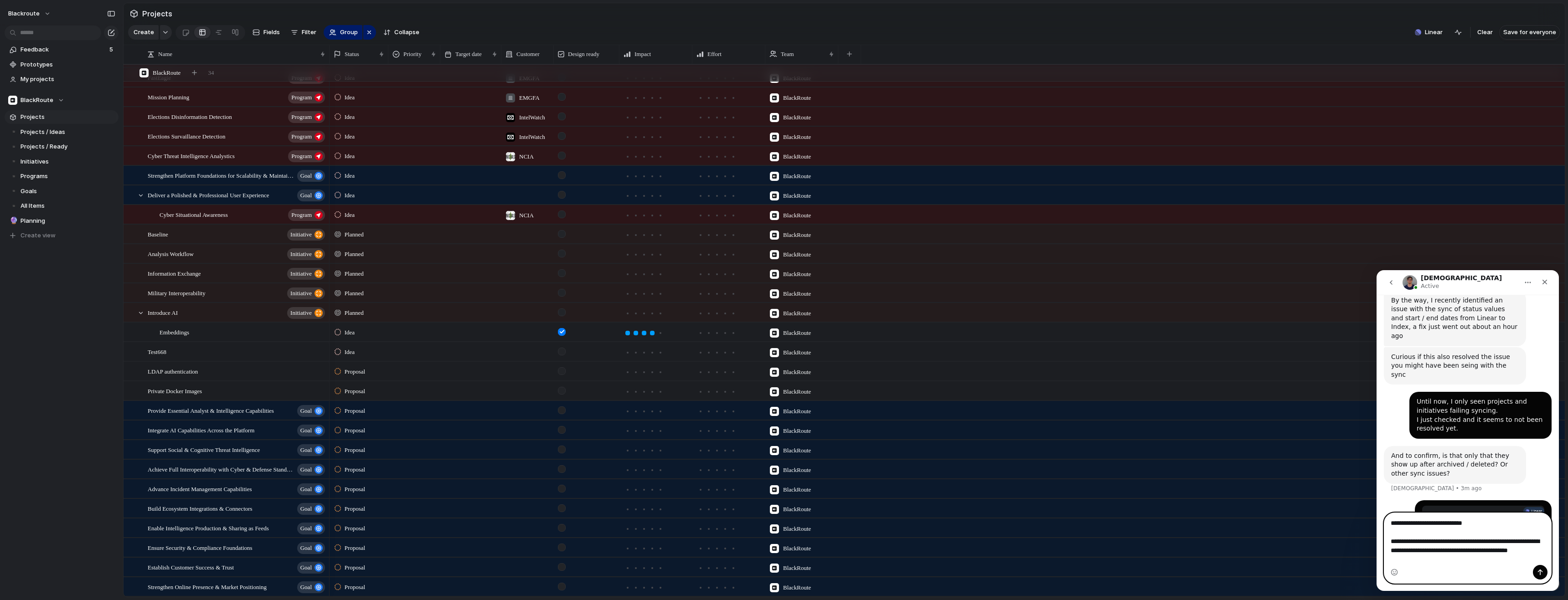
scroll to position [302, 0]
type textarea "**********"
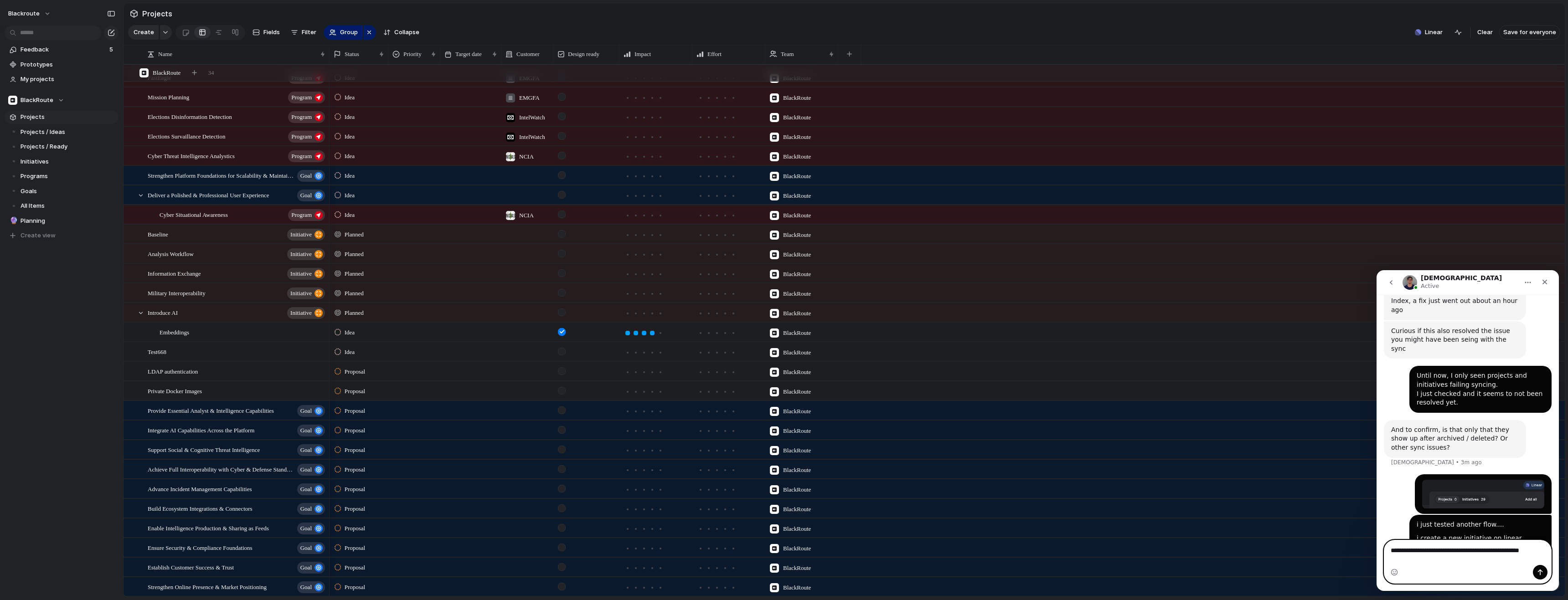
scroll to position [336, 0]
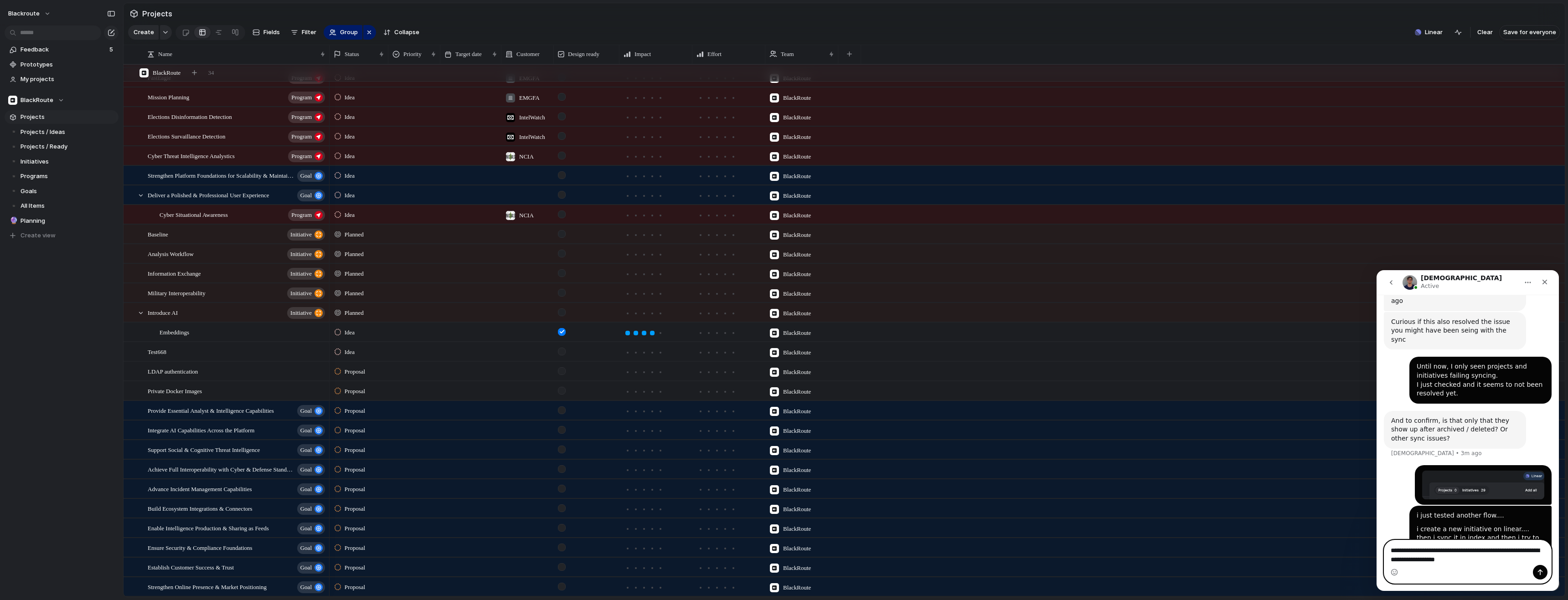
type textarea "**********"
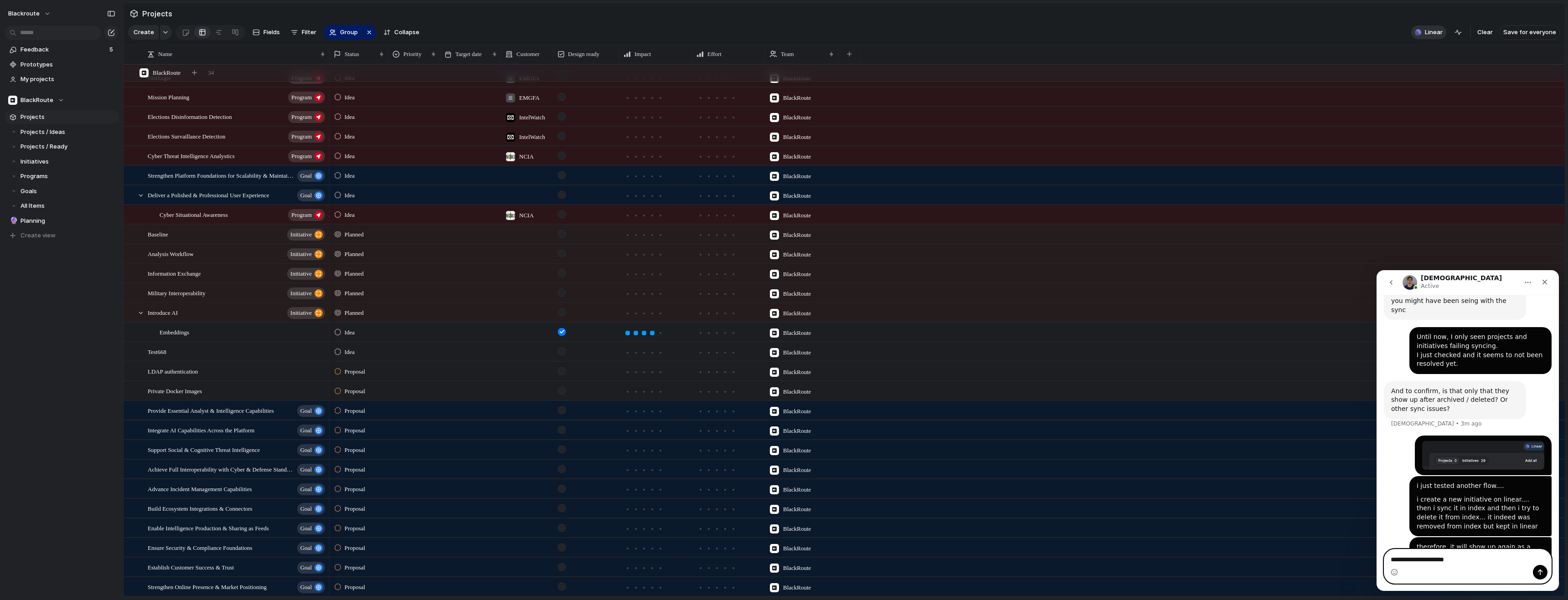
type textarea "**********"
click at [1433, 32] on button "Linear" at bounding box center [1429, 32] width 35 height 13
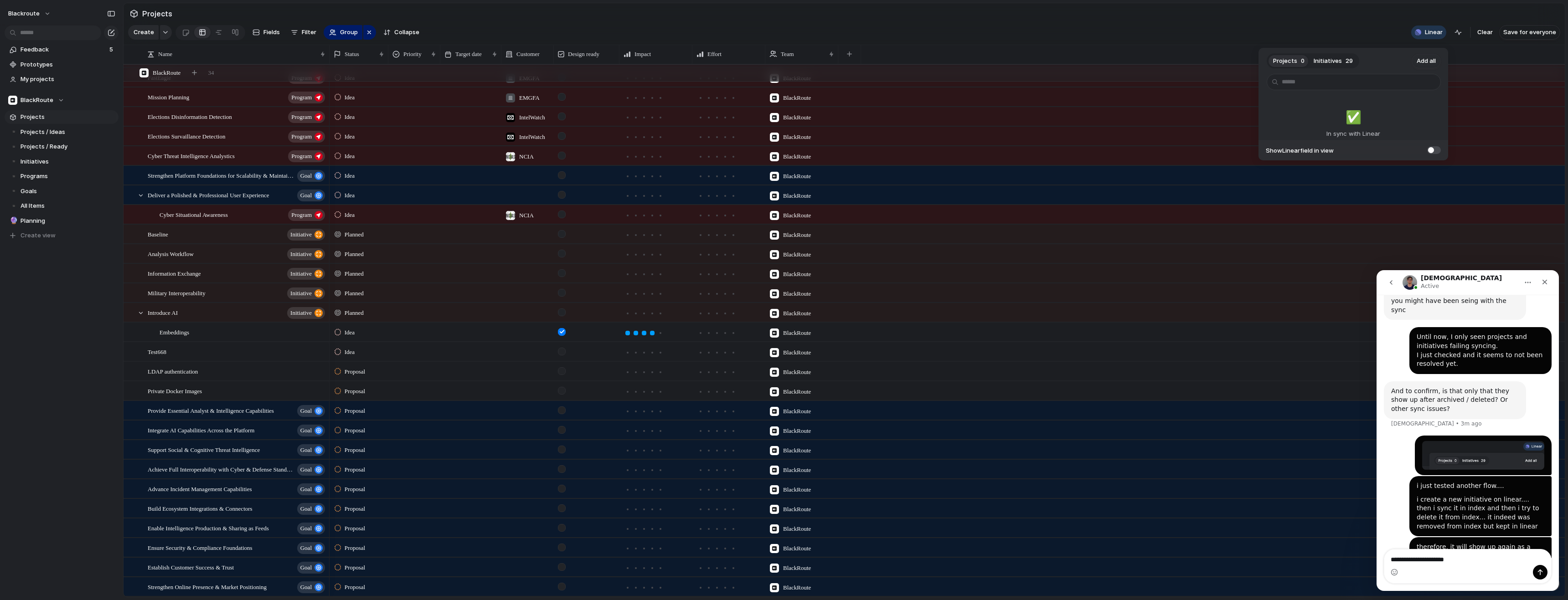
click at [1332, 63] on span "Initiatives" at bounding box center [1328, 61] width 28 height 9
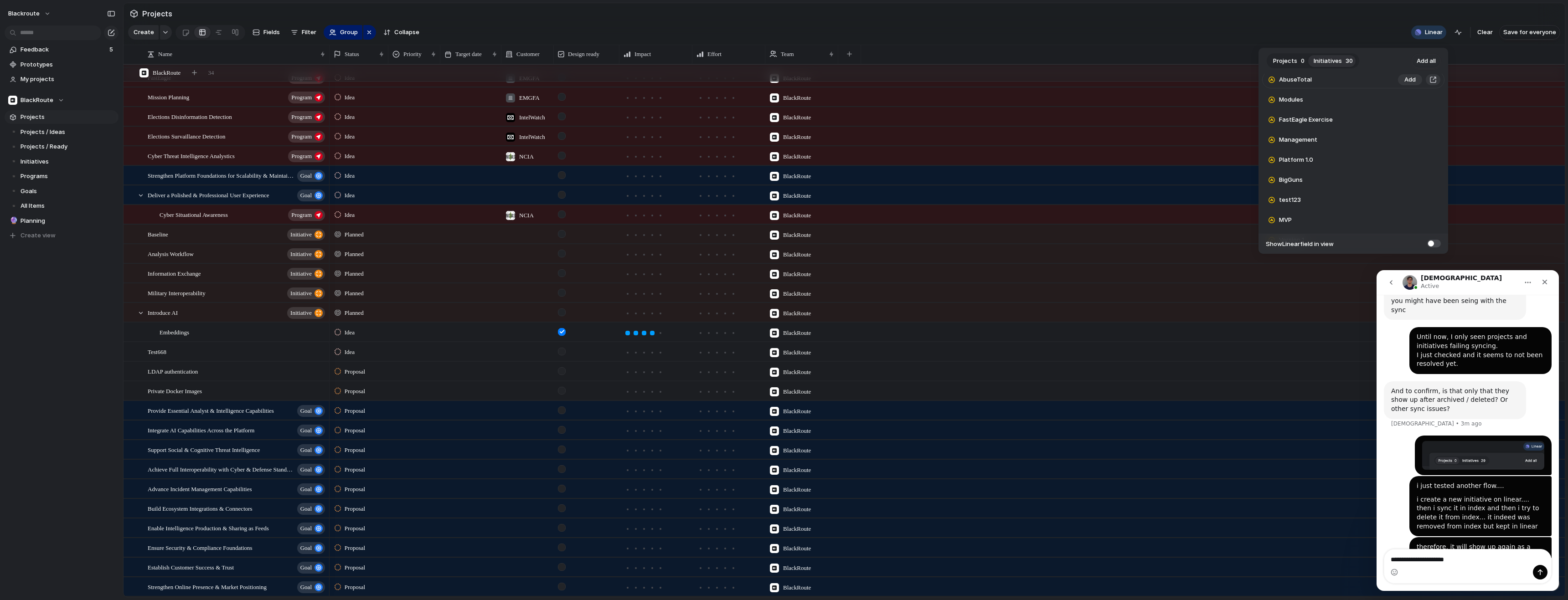
scroll to position [0, 0]
click at [1466, 563] on textarea "**********" at bounding box center [1468, 557] width 167 height 15
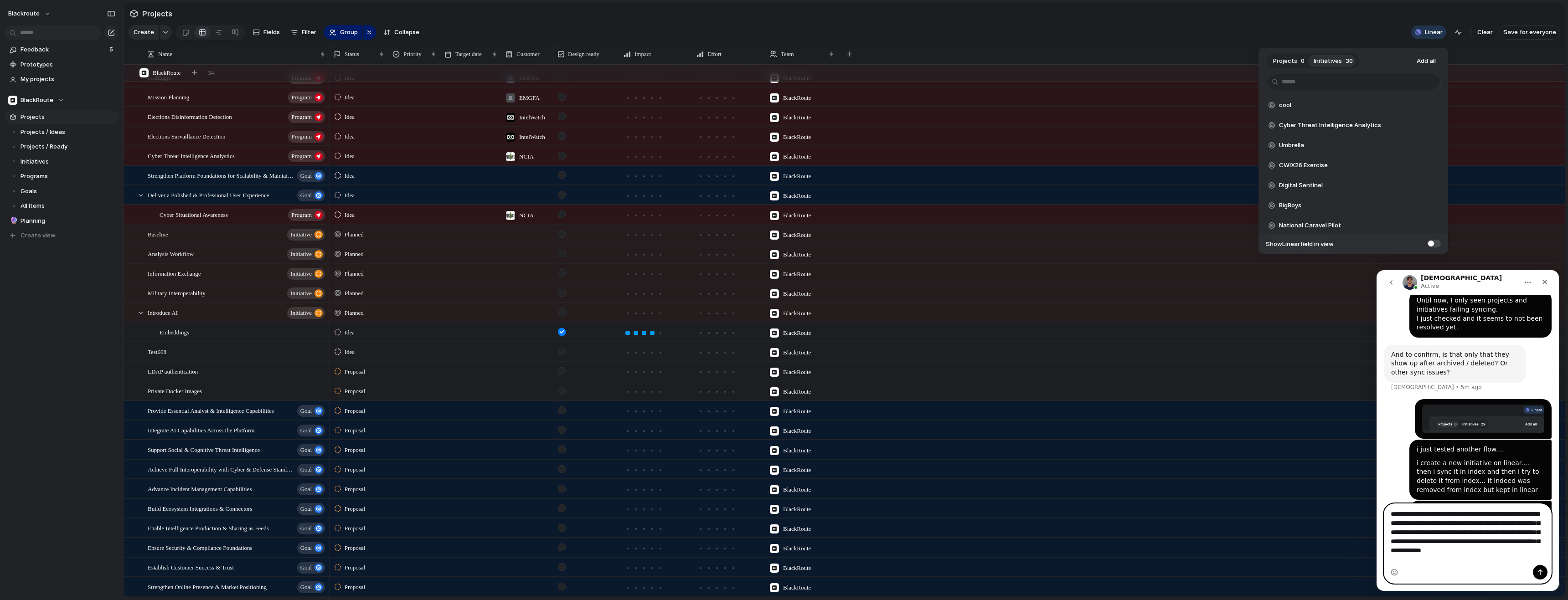
scroll to position [411, 0]
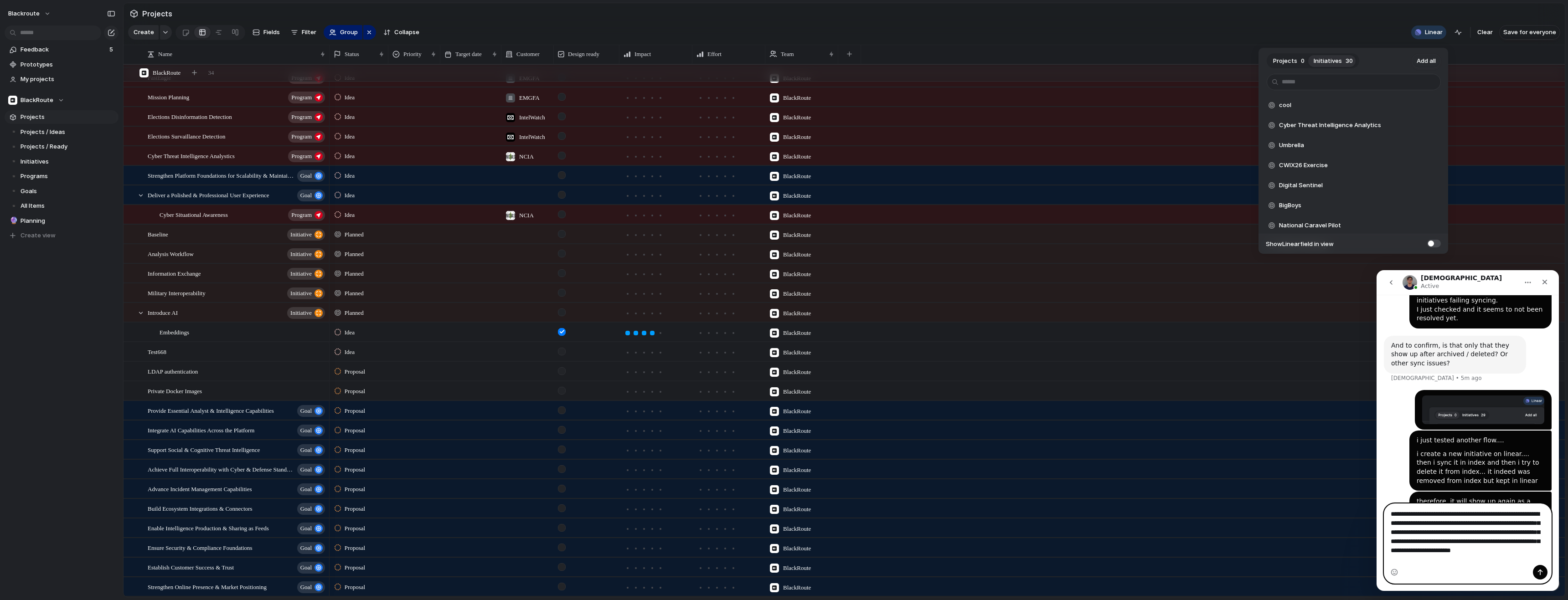
type textarea "**********"
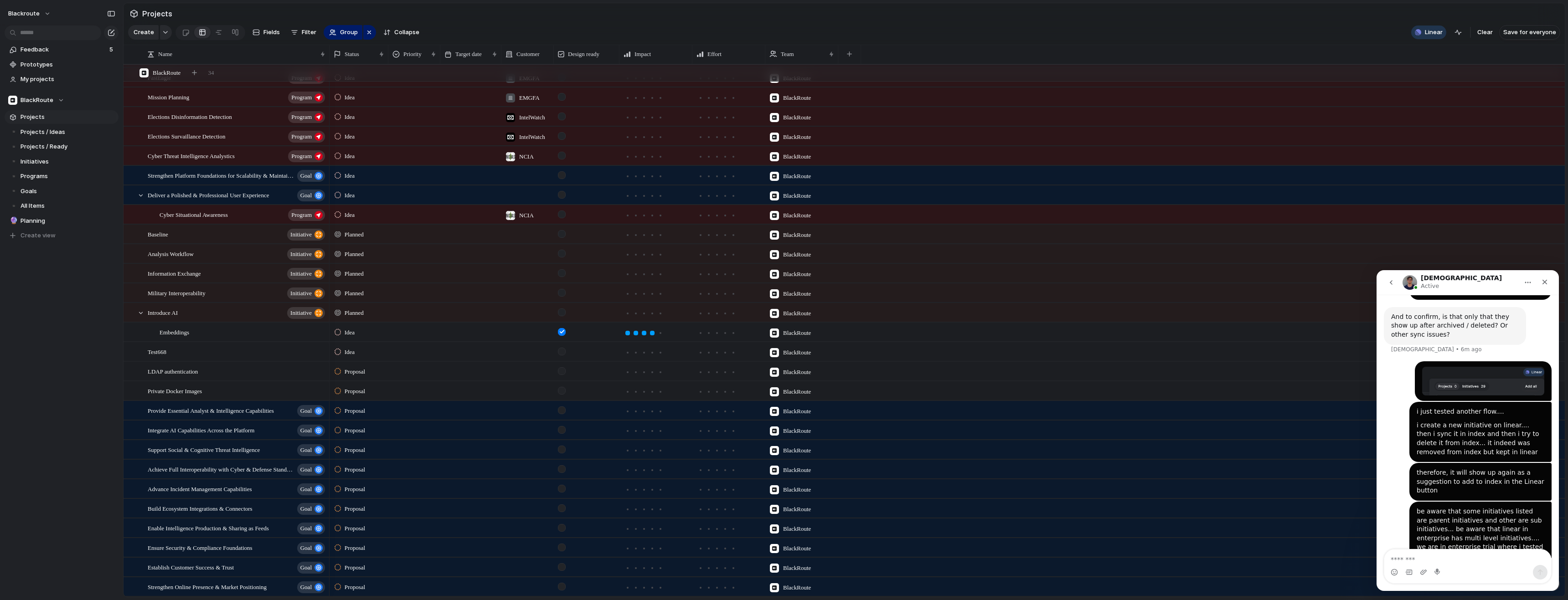
click at [914, 24] on div "Projects 0 Initiatives 30 Add all cool Add Cyber Threat Intelligence Analytics …" at bounding box center [784, 300] width 1568 height 600
click at [43, 100] on span "BlackRoute" at bounding box center [37, 100] width 33 height 9
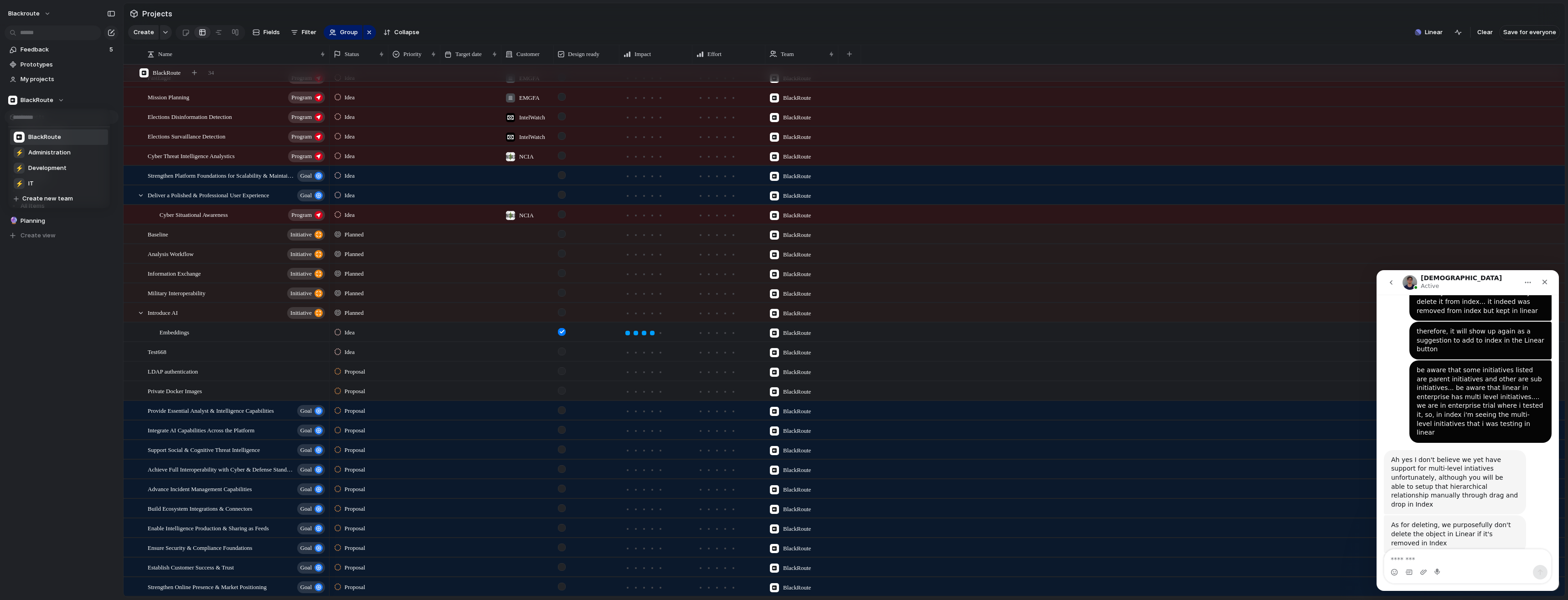
scroll to position [571, 0]
